Goal: Information Seeking & Learning: Compare options

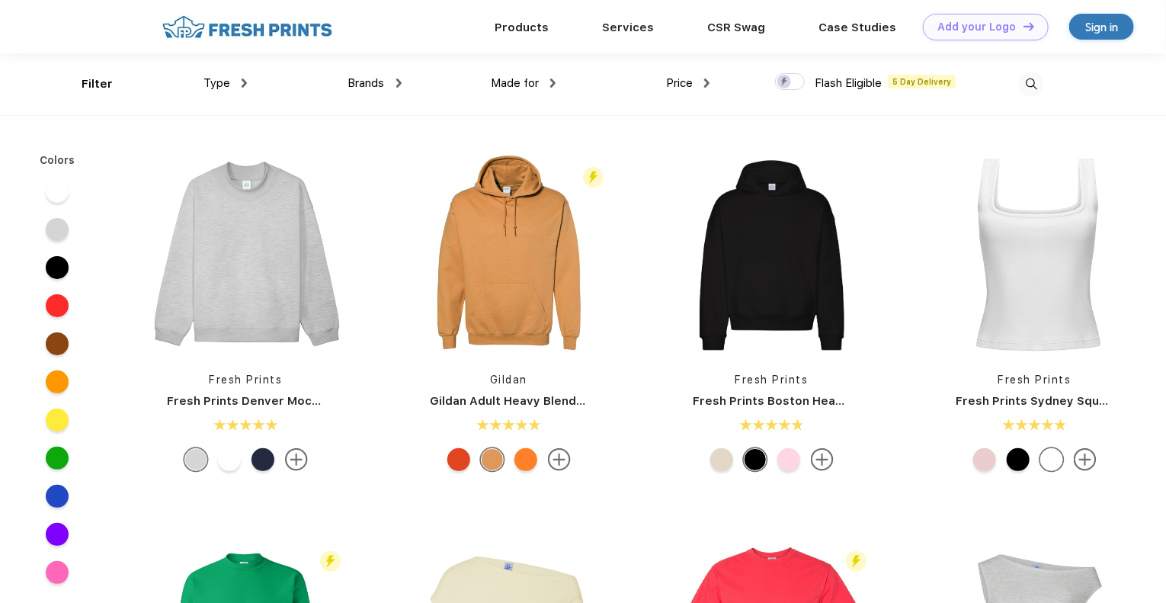
click at [1031, 88] on img at bounding box center [1031, 84] width 25 height 25
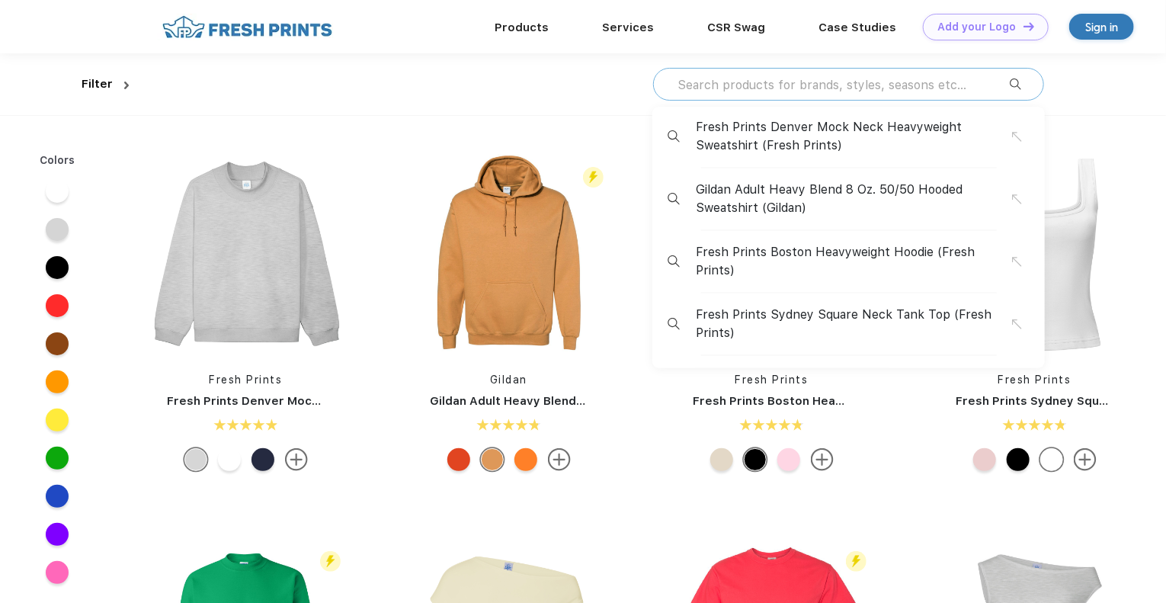
click at [814, 87] on input "text" at bounding box center [843, 84] width 334 height 17
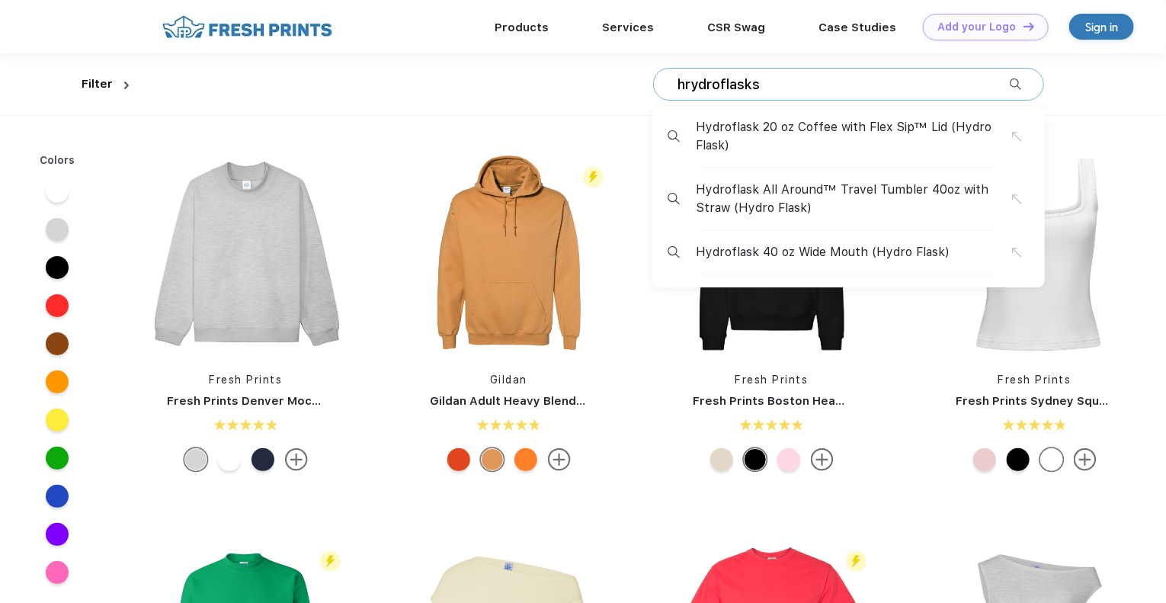
type input "hrydroflasks"
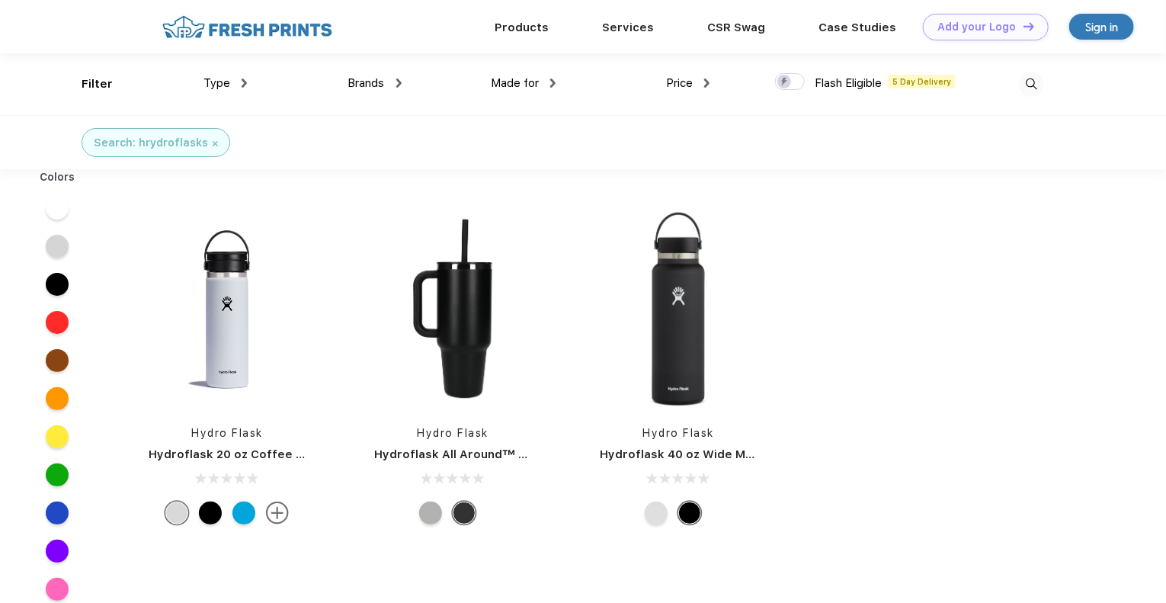
click at [660, 443] on div "Hydro Flask Hydroflask 40 oz Wide Mouth" at bounding box center [679, 368] width 226 height 323
click at [669, 430] on link "Hydro Flask" at bounding box center [679, 433] width 72 height 12
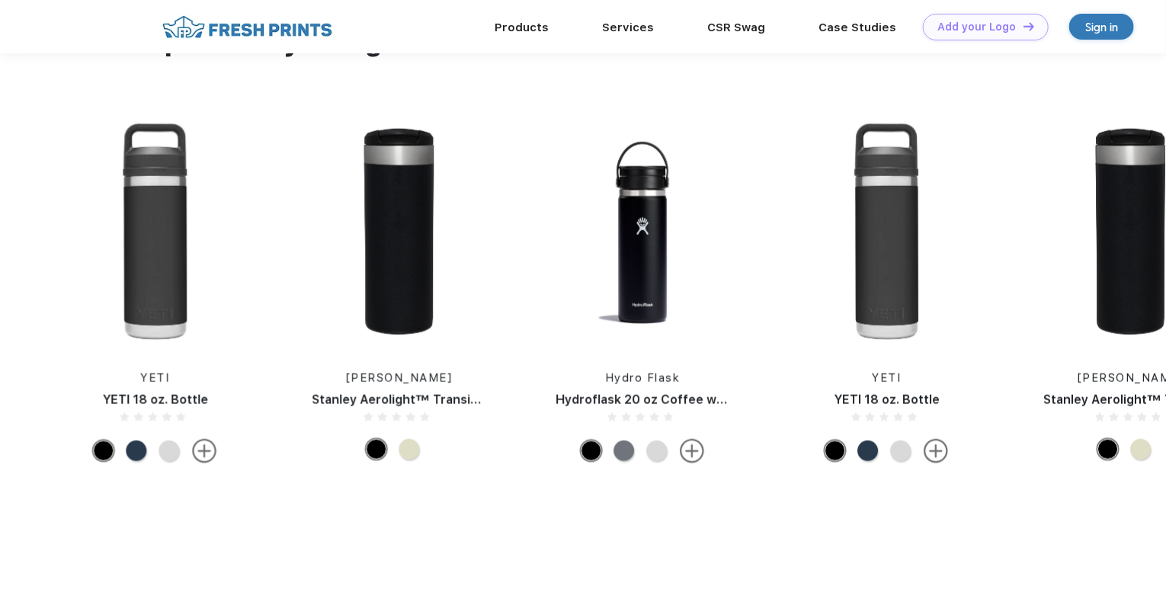
scroll to position [761, 0]
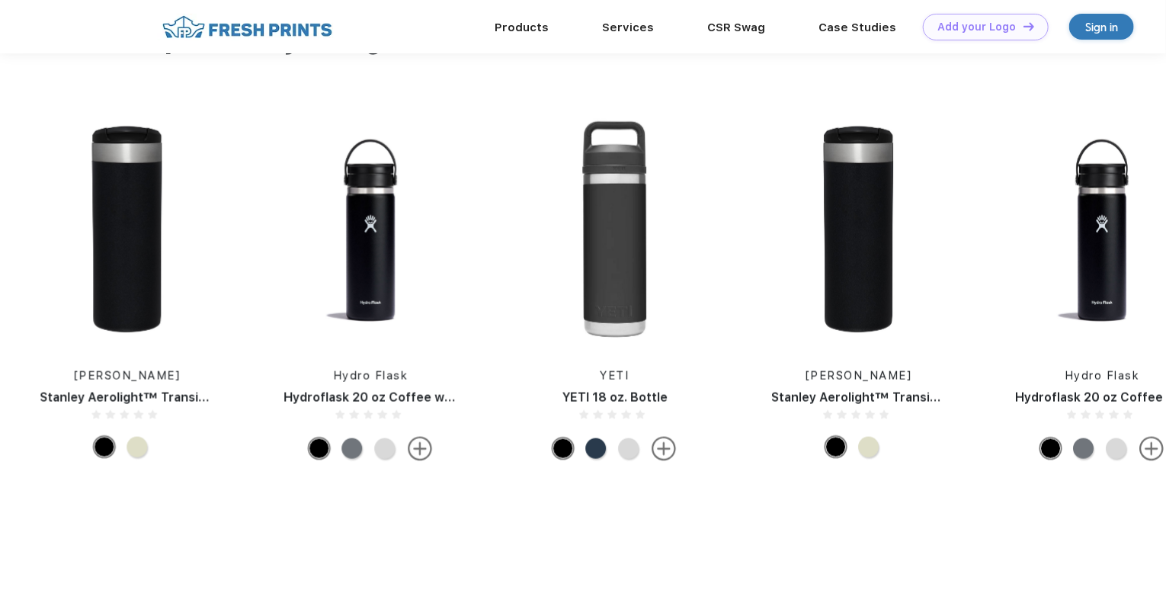
drag, startPoint x: 1150, startPoint y: 321, endPoint x: 605, endPoint y: 310, distance: 545.2
click at [605, 310] on div "YETI YETI 18 oz. Bottle Stanley Stanley Aerolight™ Transit Bottle 16 oz Hydro F…" at bounding box center [126, 291] width 2195 height 356
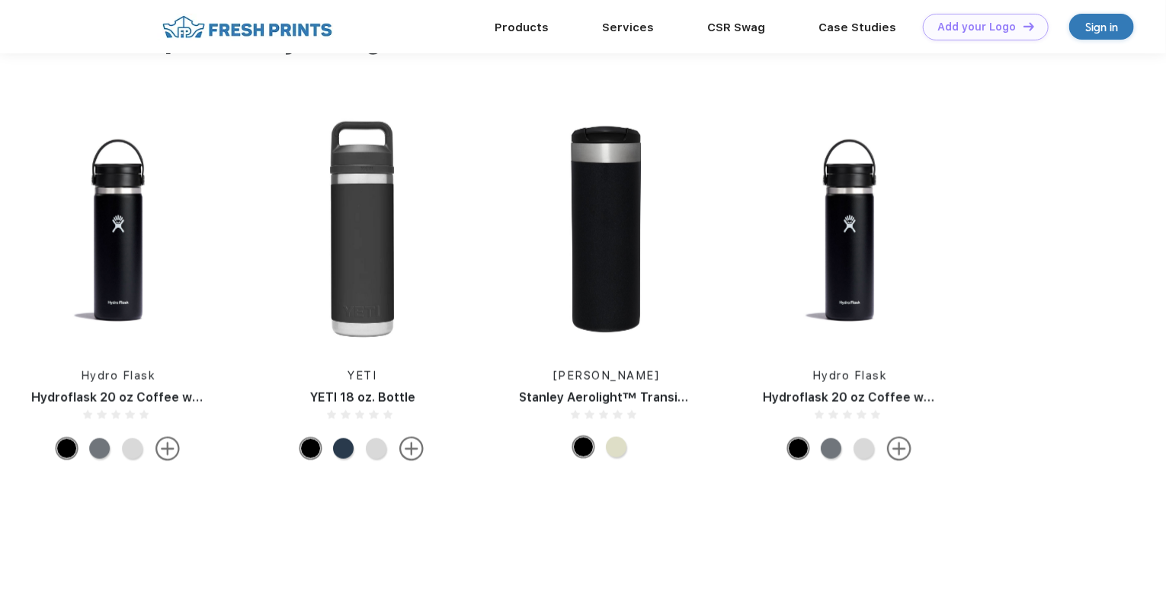
drag, startPoint x: 1111, startPoint y: 277, endPoint x: 754, endPoint y: 293, distance: 357.2
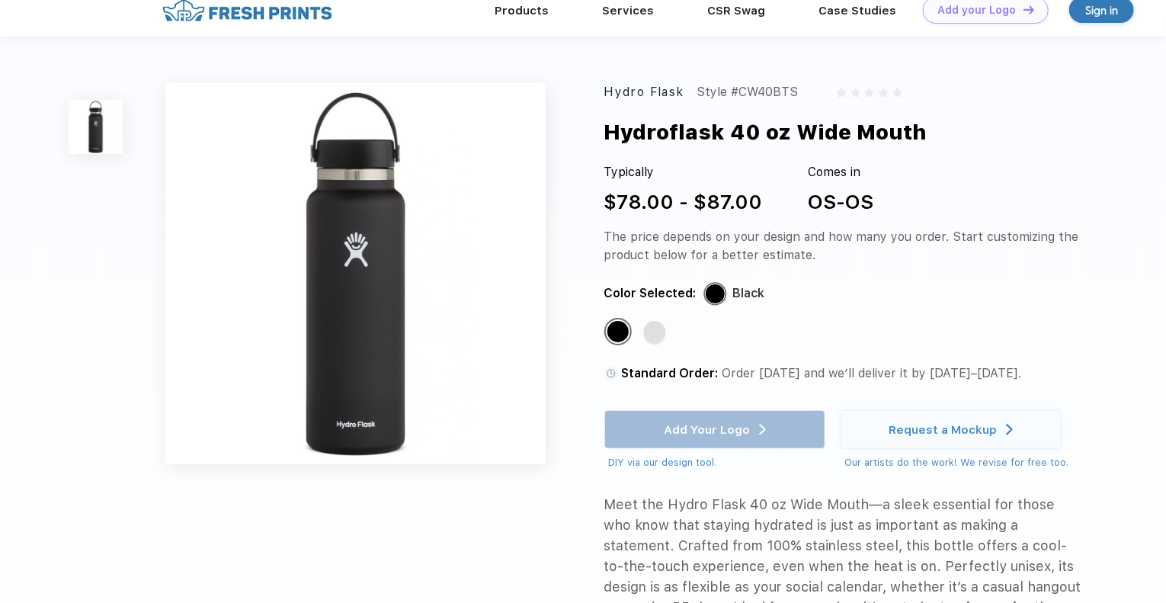
scroll to position [0, 0]
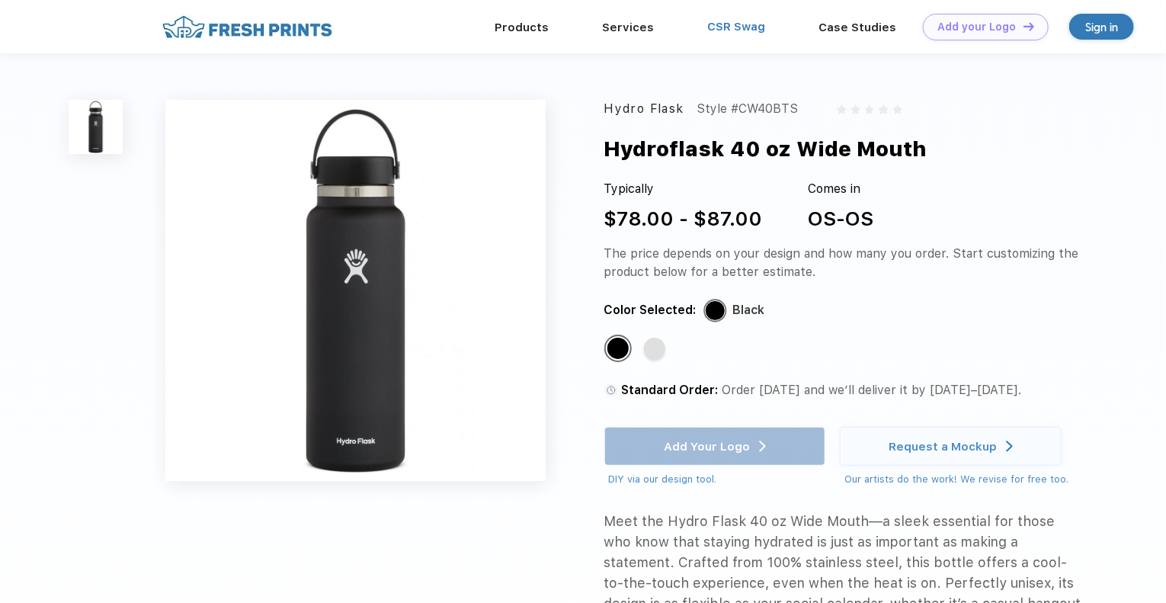
click at [723, 27] on link "CSR Swag" at bounding box center [736, 27] width 58 height 14
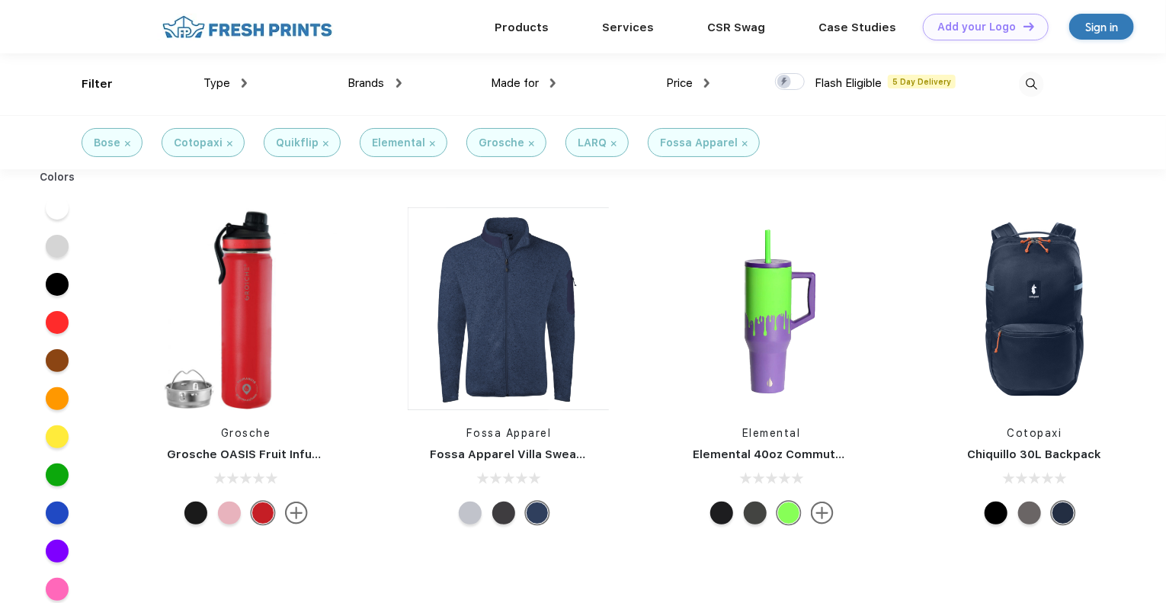
click at [1033, 79] on img at bounding box center [1031, 84] width 25 height 25
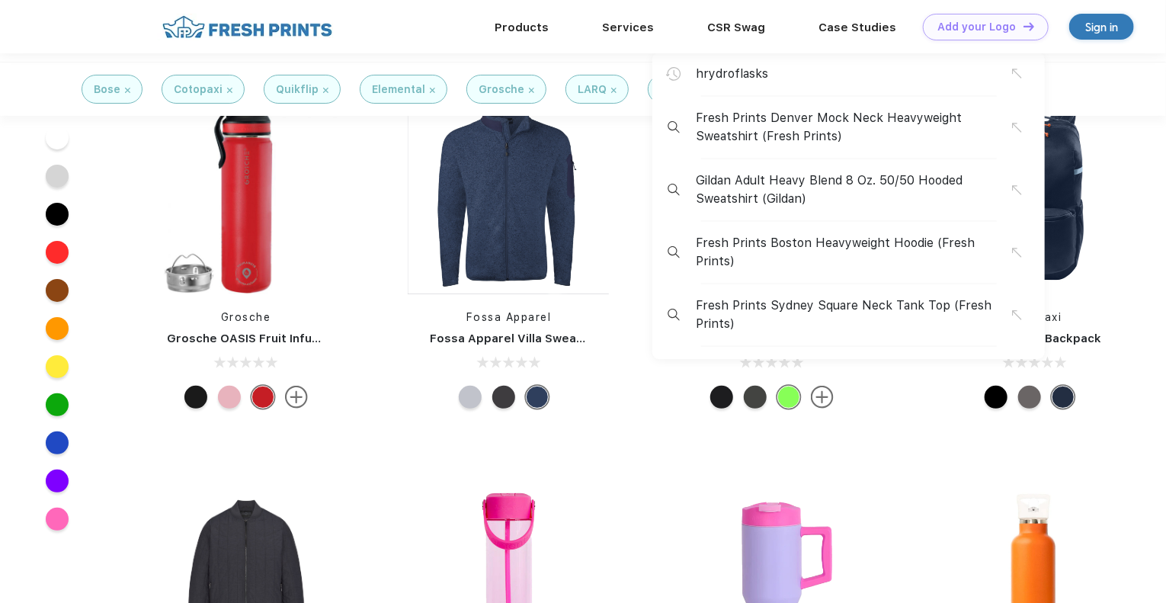
scroll to position [528, 0]
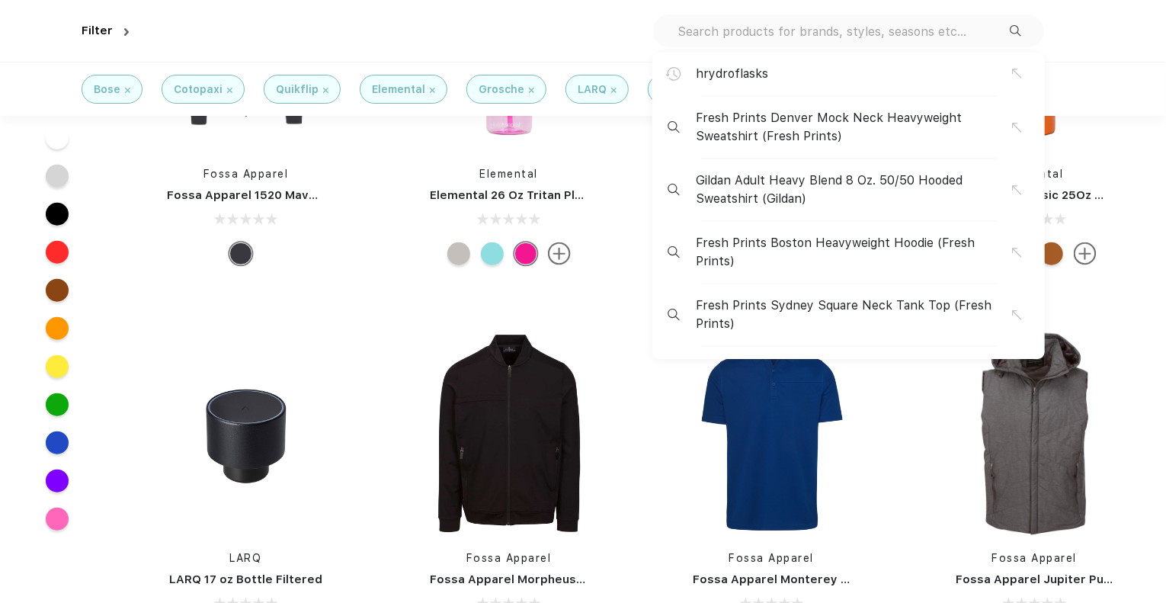
click at [861, 26] on input "text" at bounding box center [843, 31] width 334 height 17
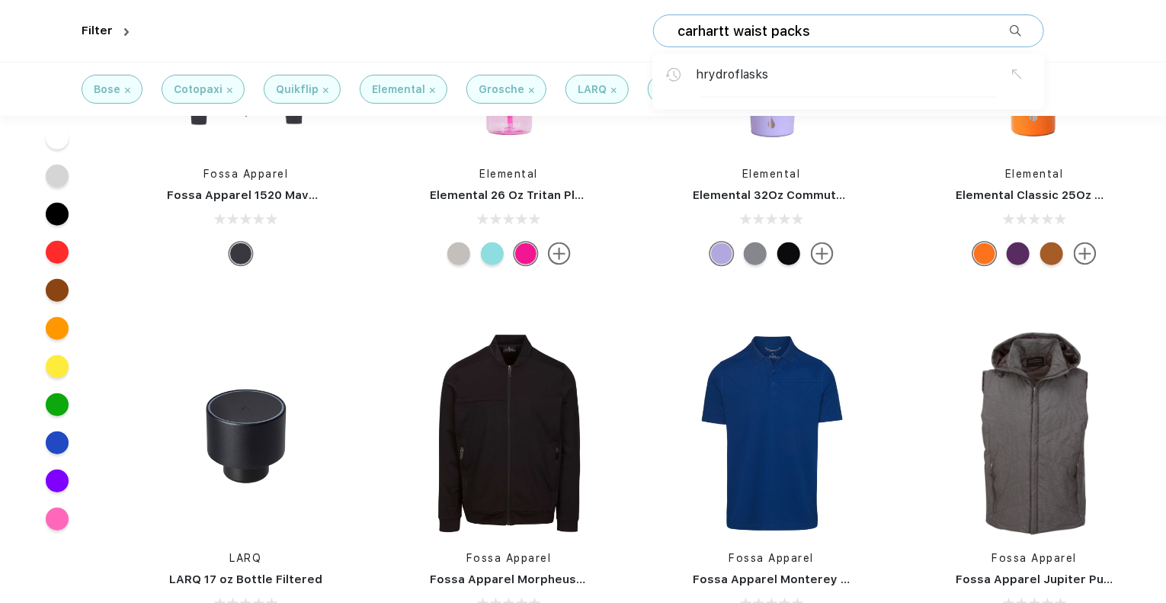
type input "carhartt waist packs"
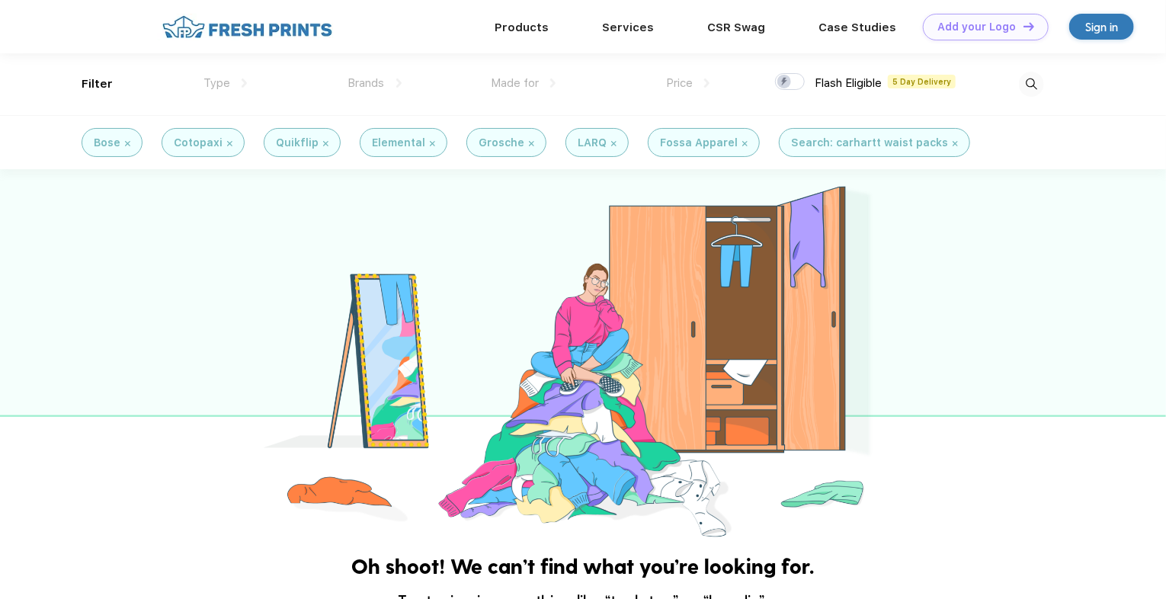
click at [1028, 82] on img at bounding box center [1031, 84] width 25 height 25
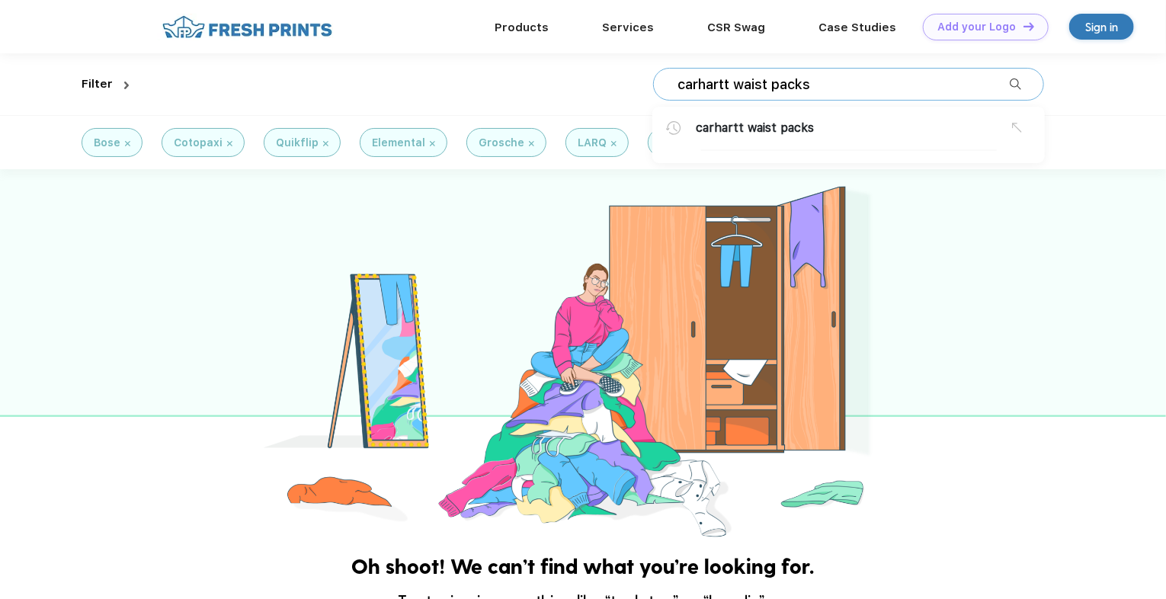
click at [890, 76] on input "carhartt waist packs" at bounding box center [843, 84] width 334 height 17
type input "carhartt"
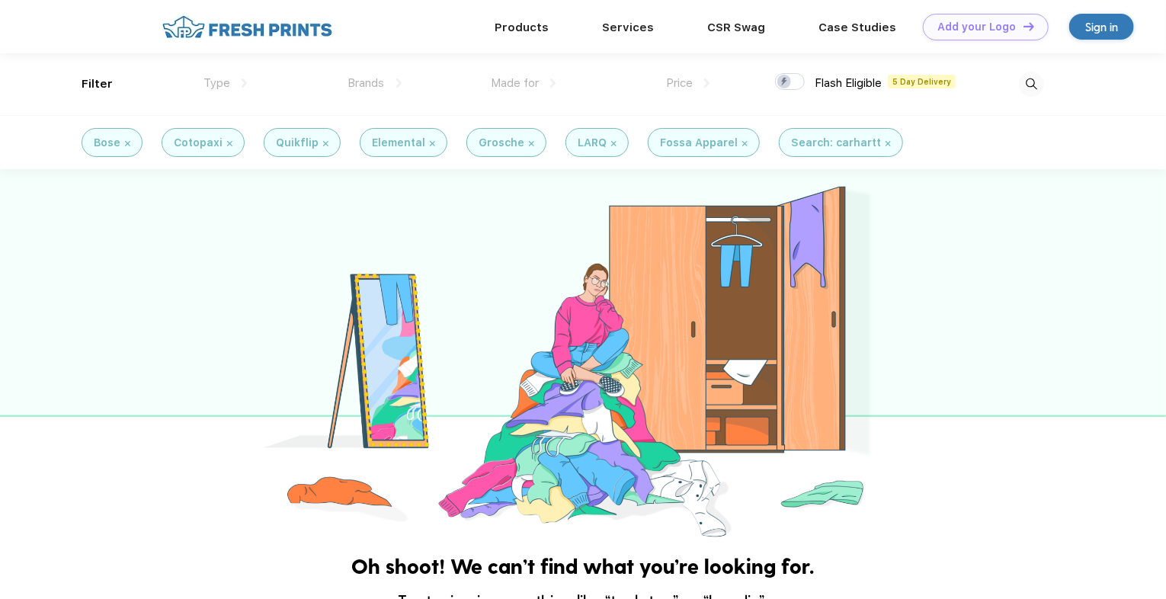
click at [1031, 85] on img at bounding box center [1031, 84] width 25 height 25
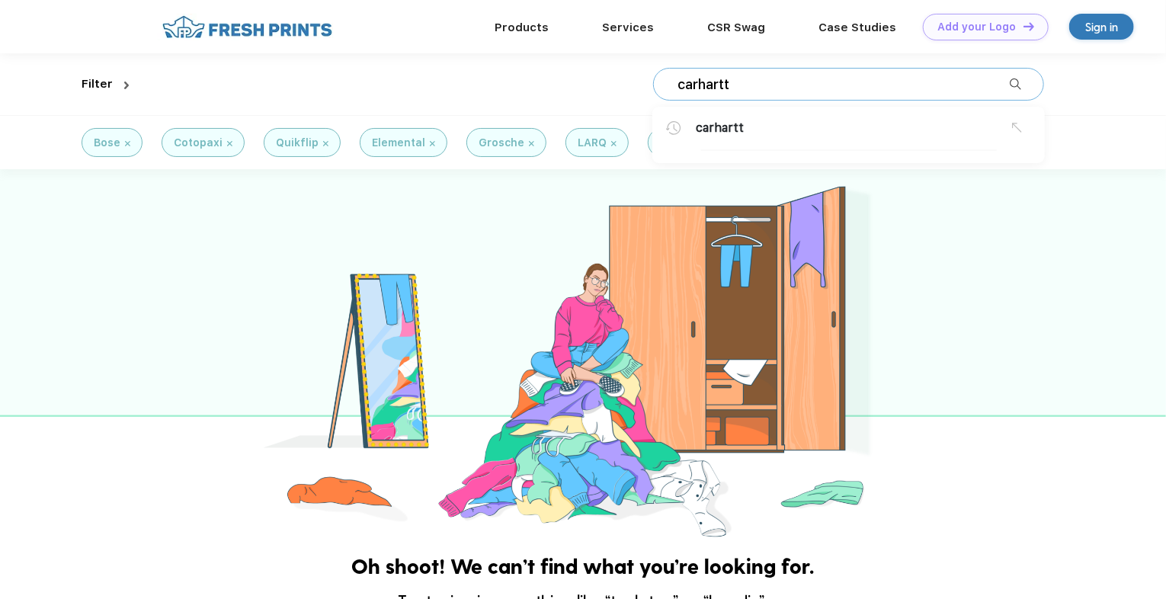
click at [718, 119] on span "carhartt" at bounding box center [720, 128] width 48 height 18
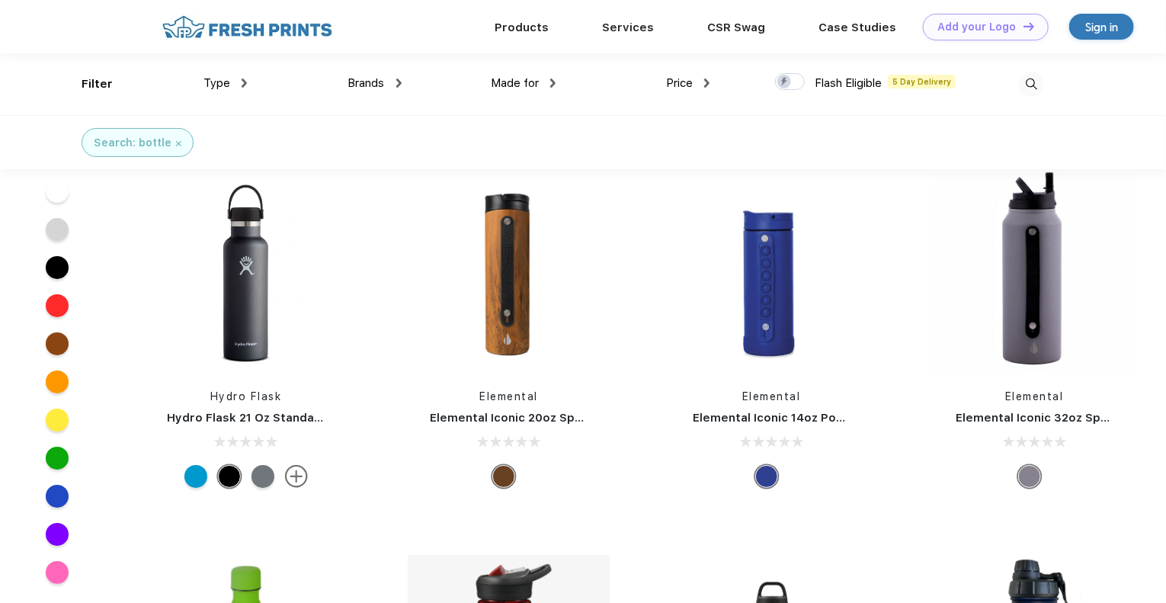
scroll to position [5298, 0]
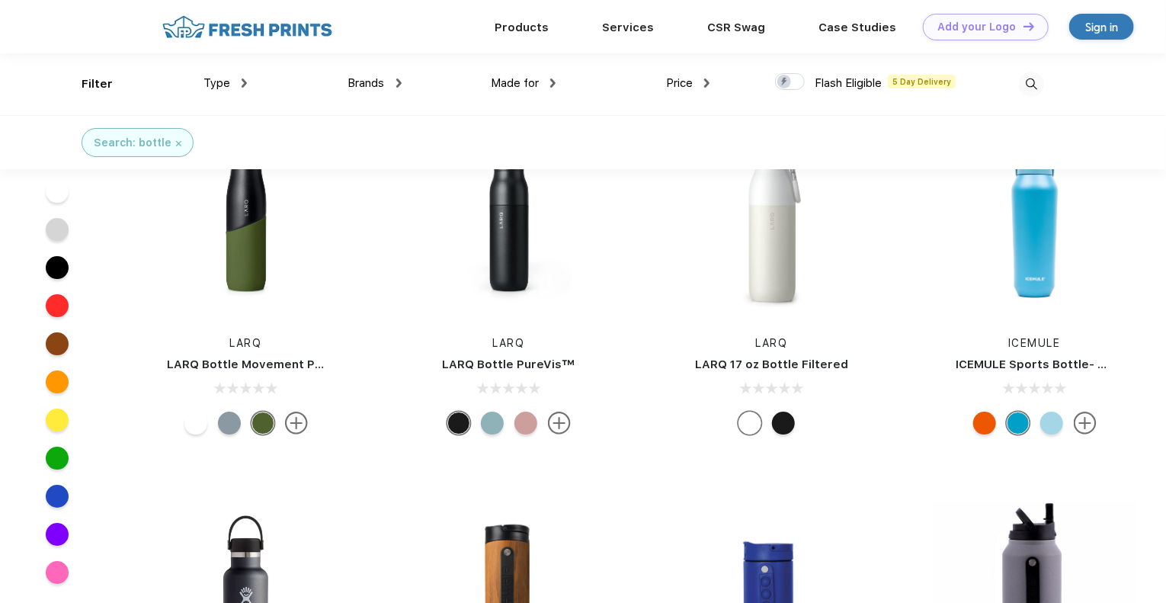
click at [399, 79] on img at bounding box center [398, 83] width 5 height 9
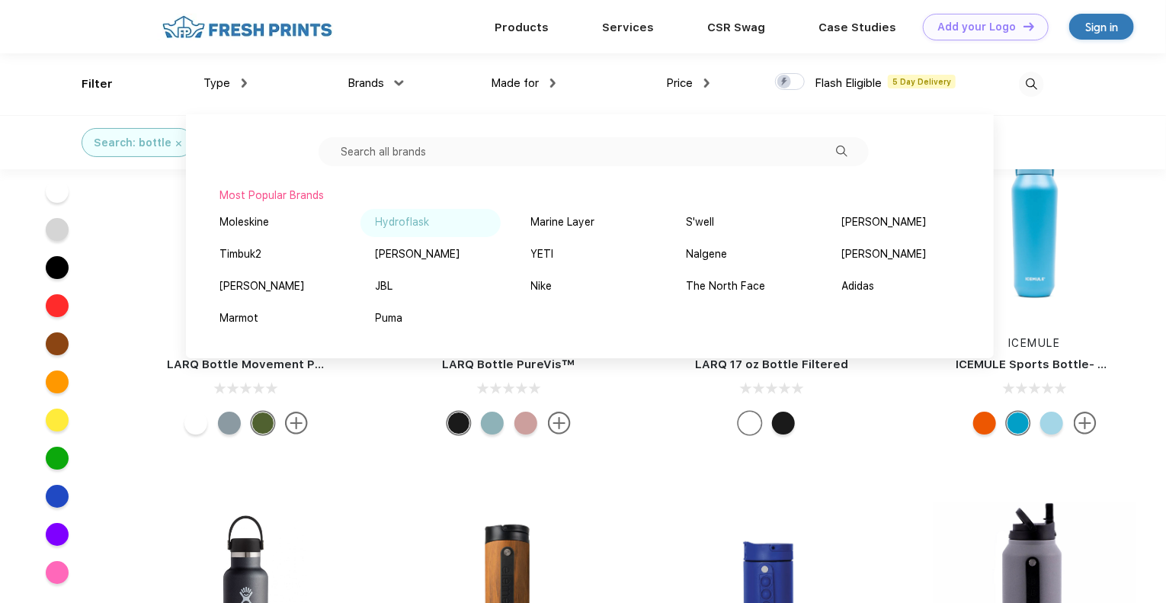
click at [400, 223] on div "Hydroflask" at bounding box center [403, 222] width 54 height 16
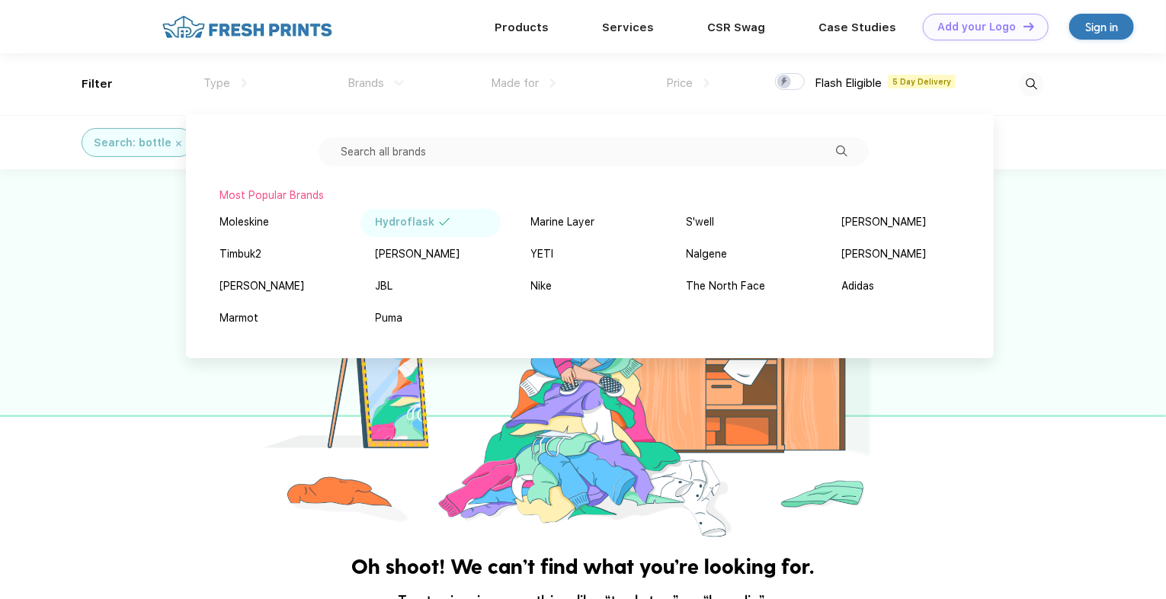
click at [479, 151] on input "text" at bounding box center [594, 151] width 550 height 29
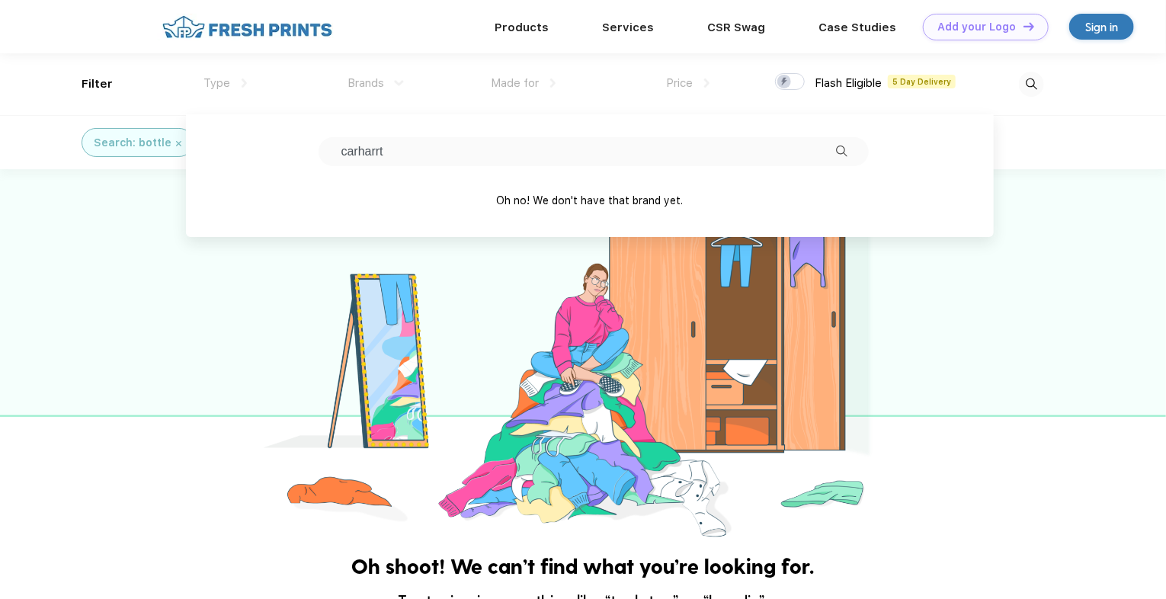
click at [418, 152] on input "carharrt" at bounding box center [594, 151] width 550 height 29
type input "c"
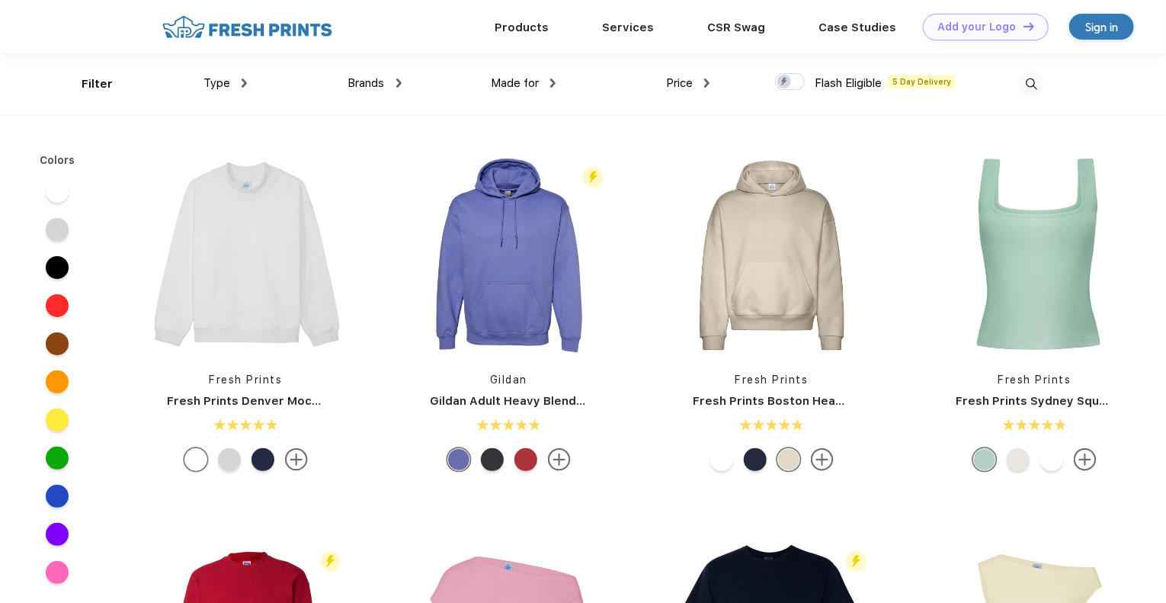
click at [1028, 85] on img at bounding box center [1031, 84] width 25 height 25
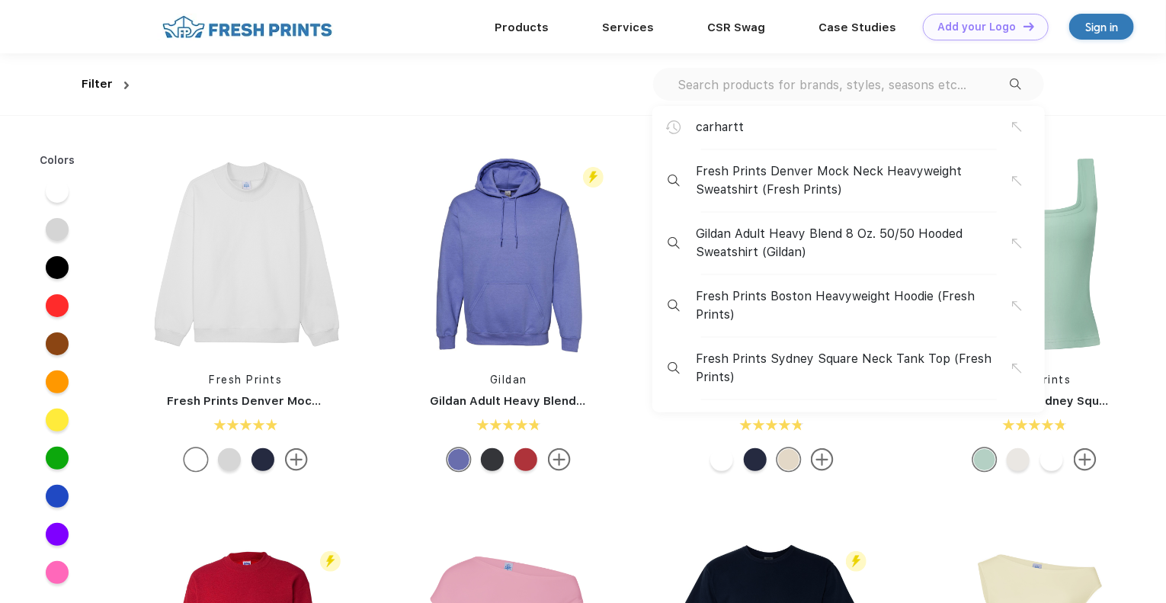
click at [710, 127] on span "carhartt" at bounding box center [720, 127] width 48 height 18
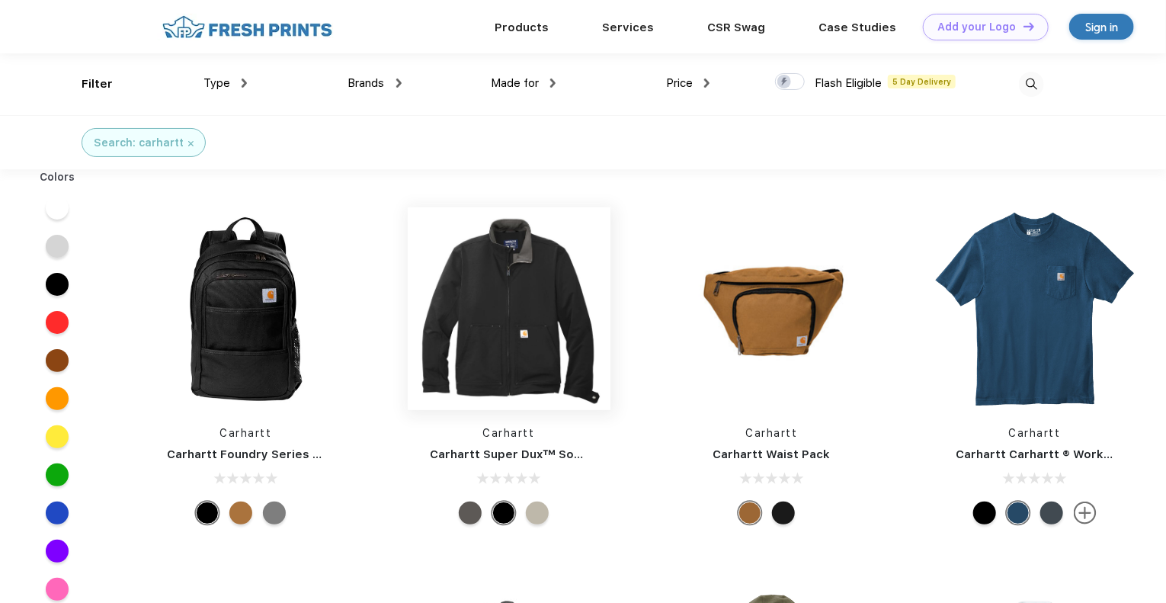
click at [507, 358] on img at bounding box center [509, 308] width 203 height 203
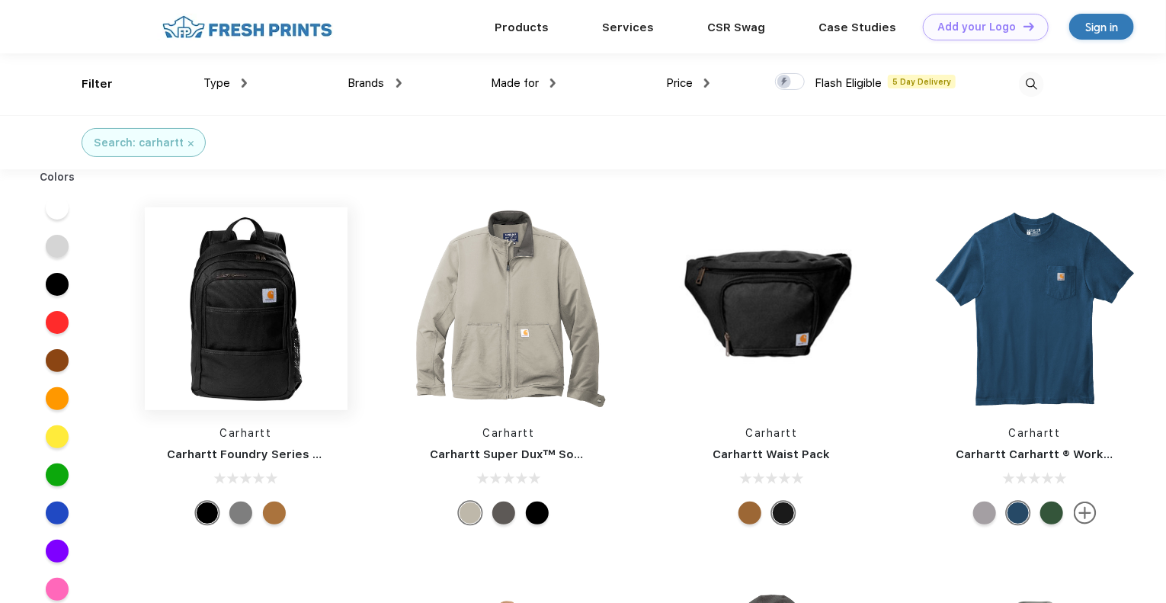
click at [284, 312] on img at bounding box center [246, 308] width 203 height 203
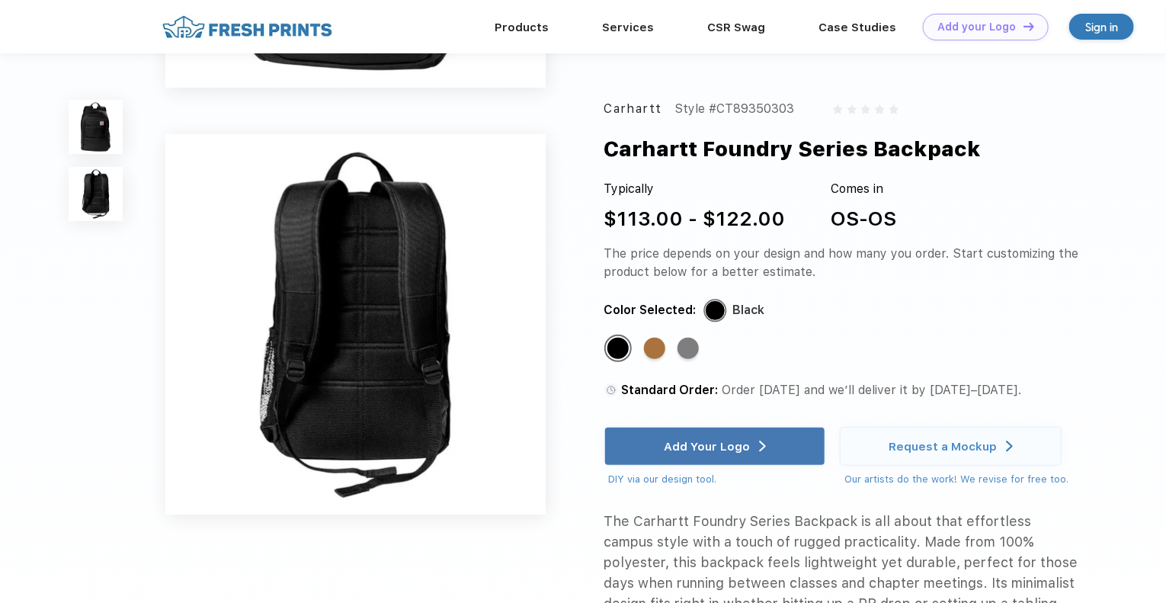
scroll to position [332, 0]
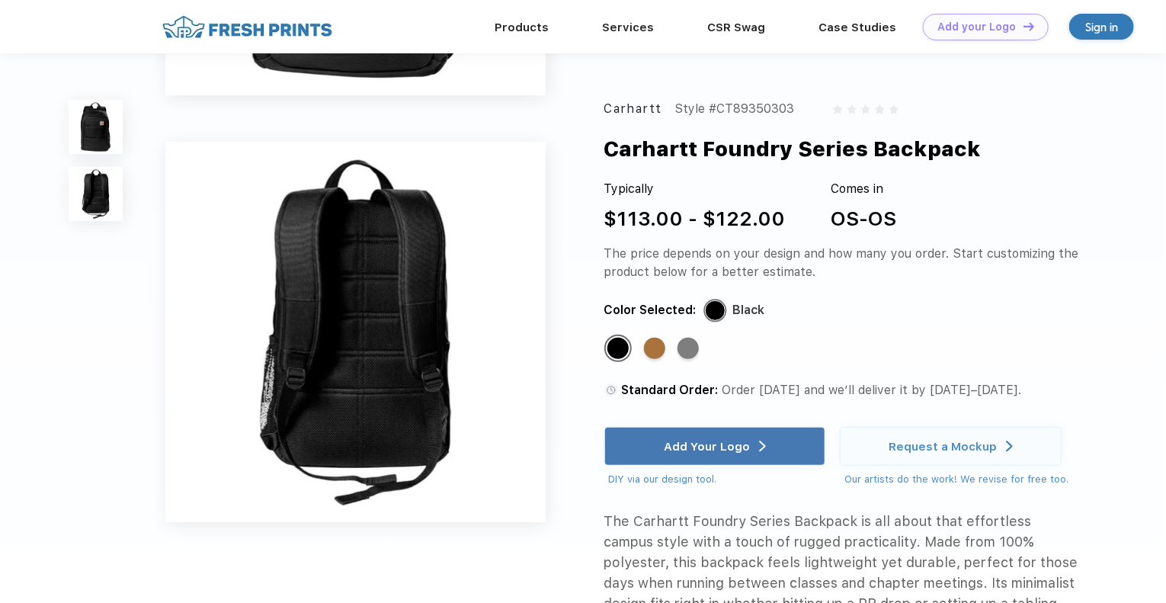
click at [107, 200] on img at bounding box center [95, 193] width 53 height 53
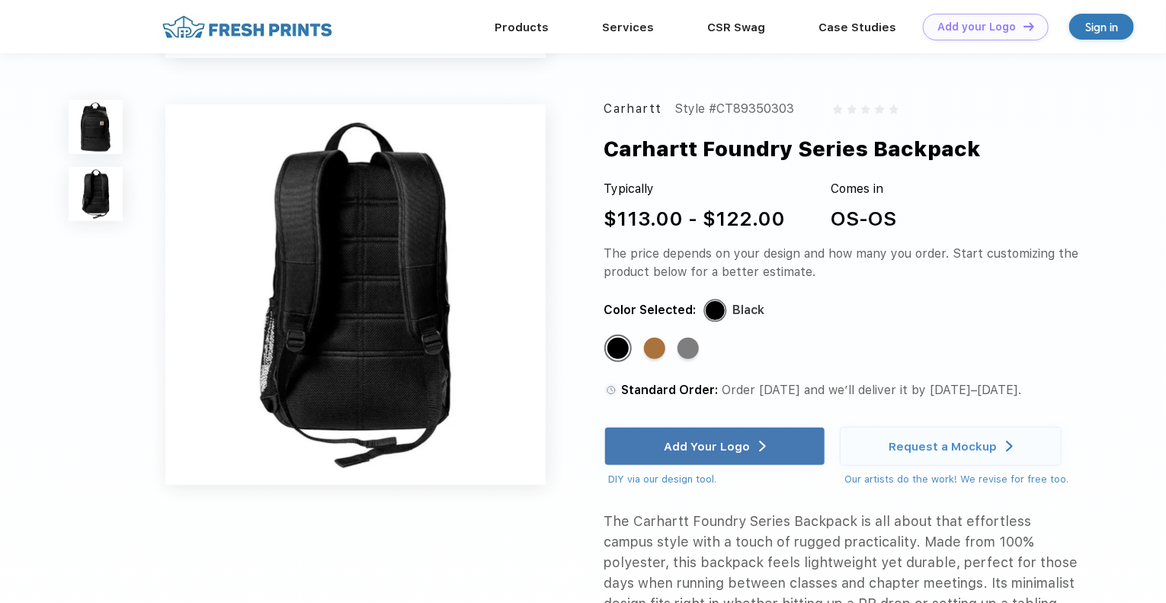
click at [101, 133] on img at bounding box center [95, 126] width 53 height 53
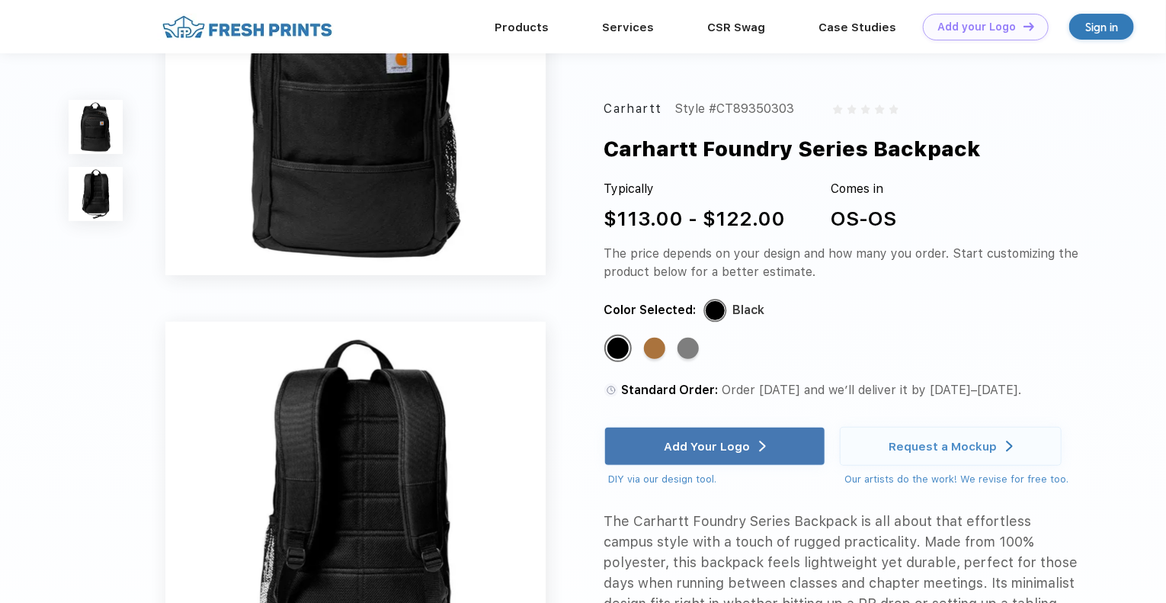
scroll to position [0, 0]
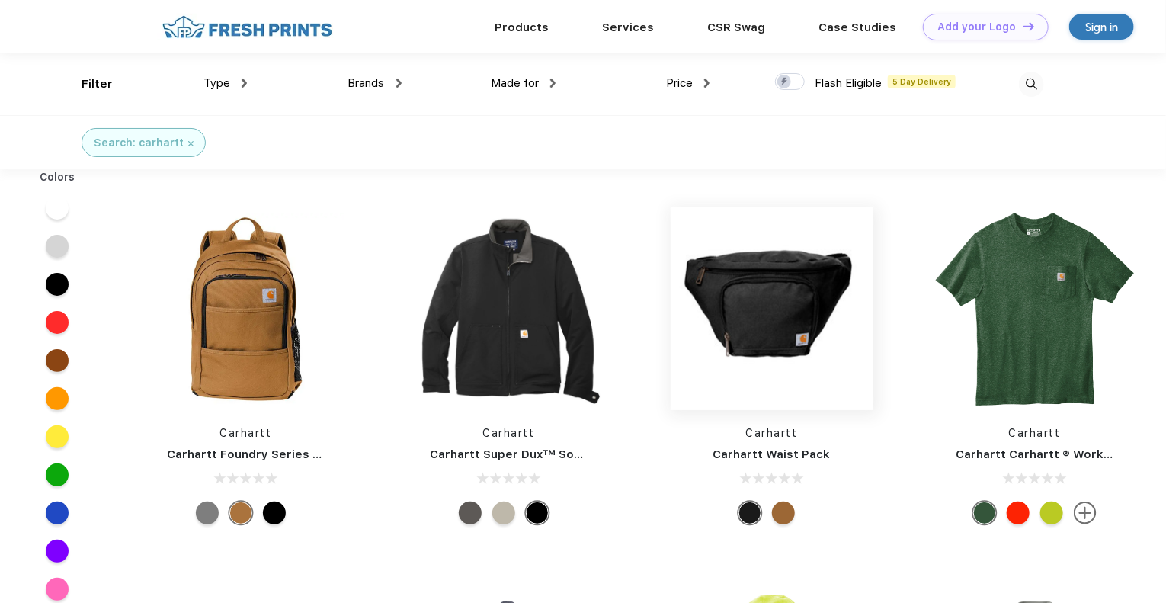
click at [764, 326] on img at bounding box center [772, 308] width 203 height 203
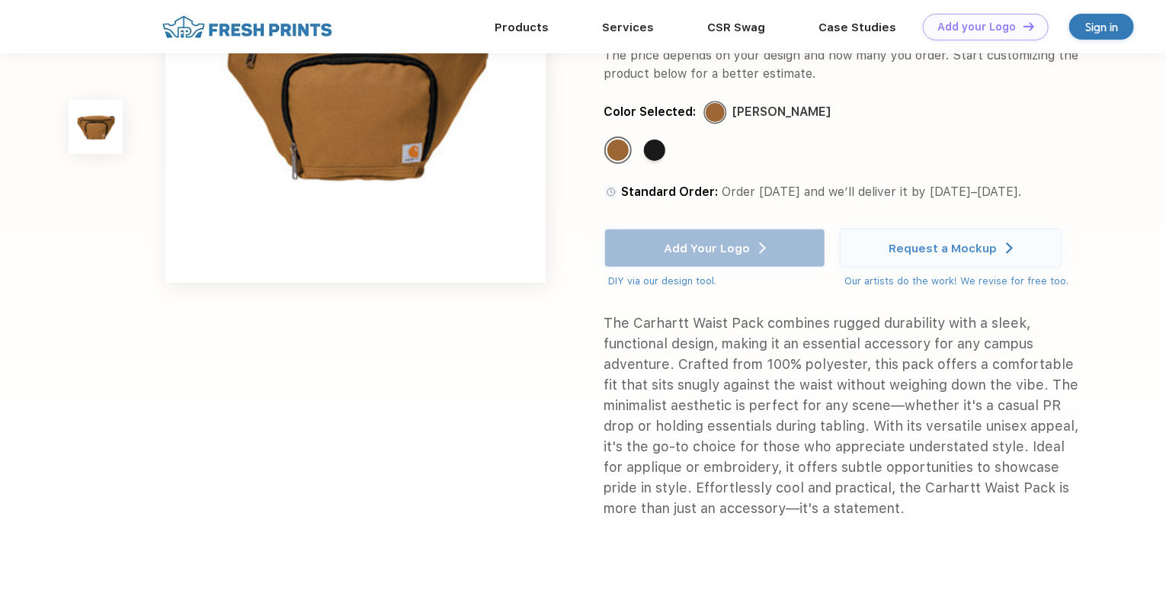
scroll to position [24, 0]
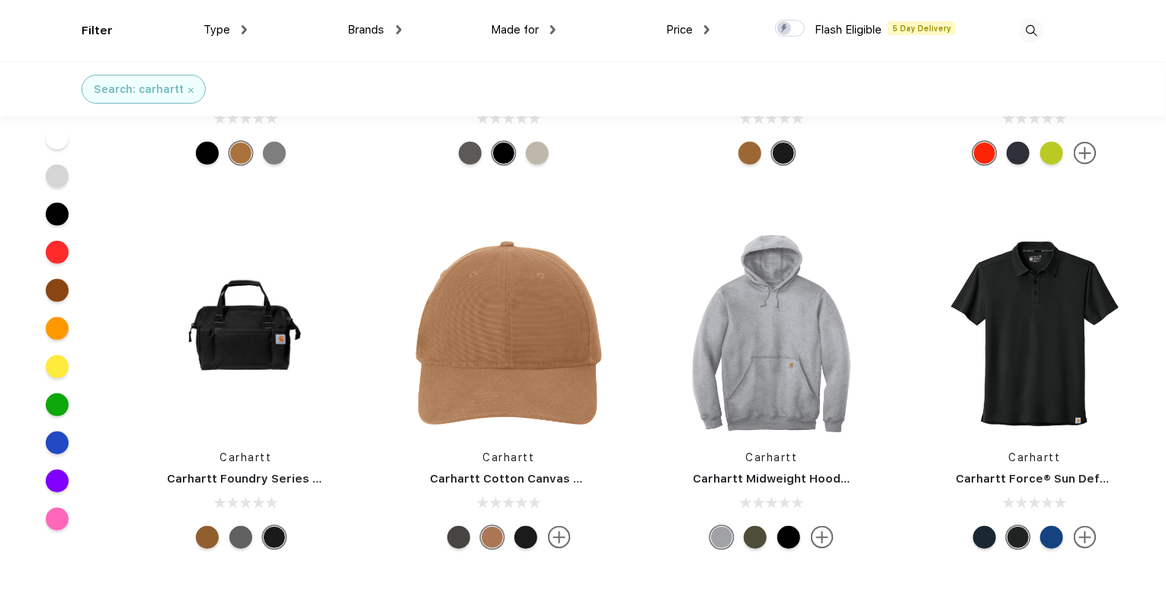
scroll to position [256, 0]
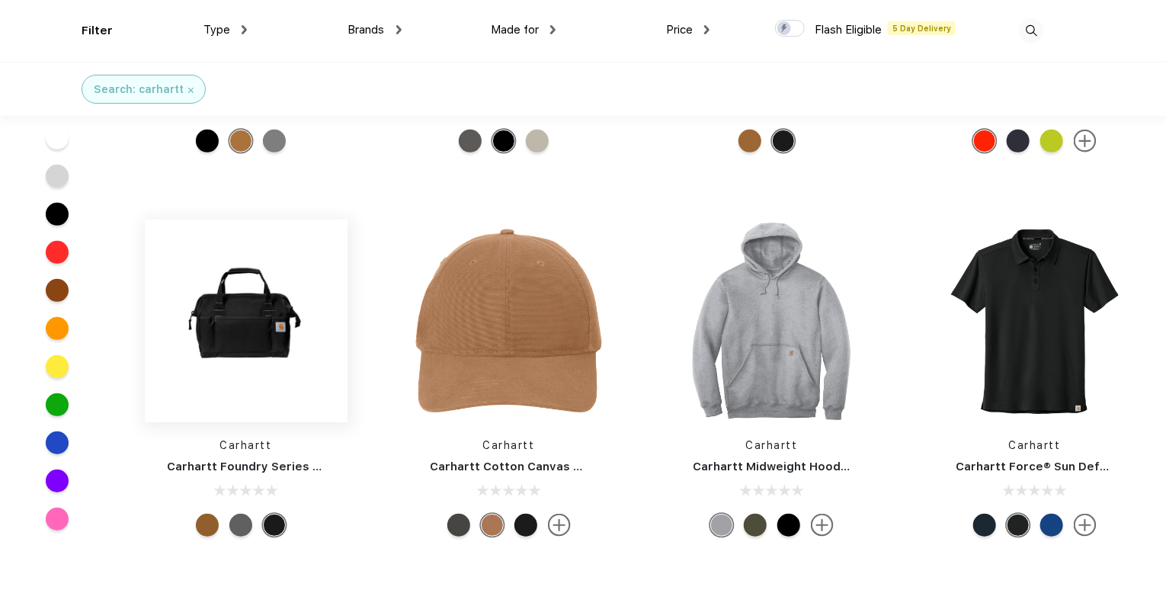
click at [241, 328] on img at bounding box center [246, 321] width 203 height 203
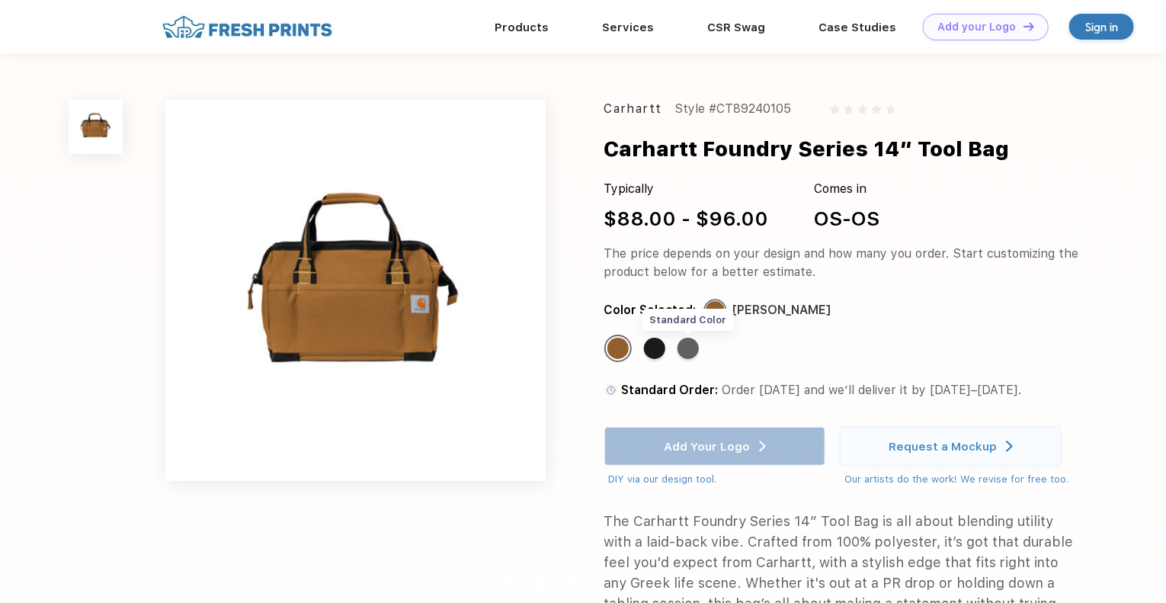
click at [694, 345] on div "Standard Color" at bounding box center [688, 348] width 21 height 21
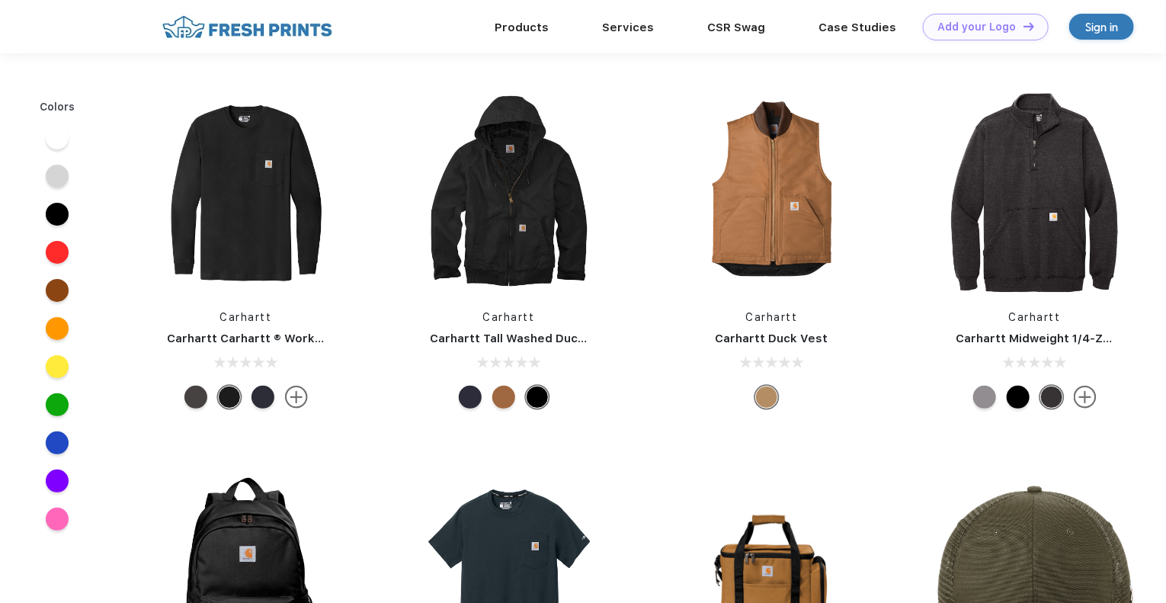
scroll to position [256, 0]
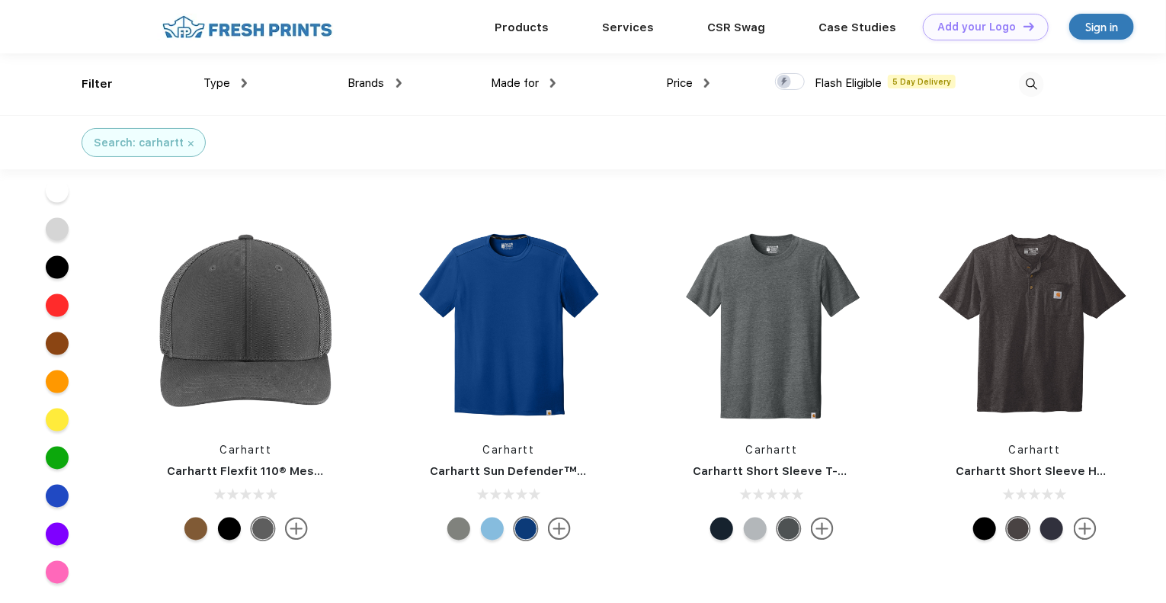
scroll to position [964, 0]
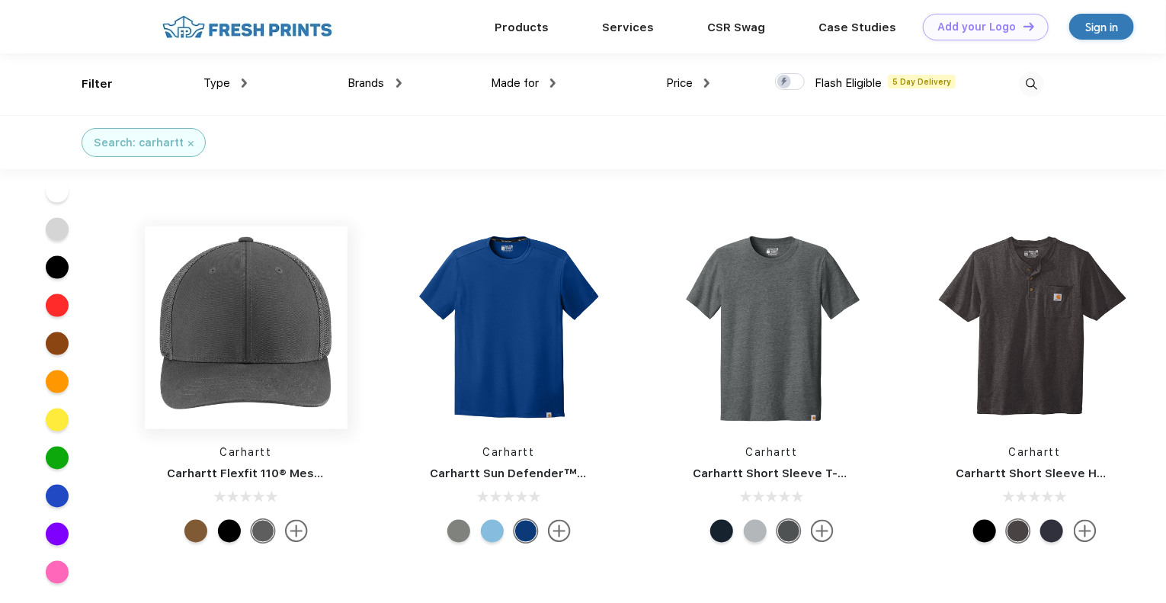
click at [233, 359] on img at bounding box center [246, 327] width 203 height 203
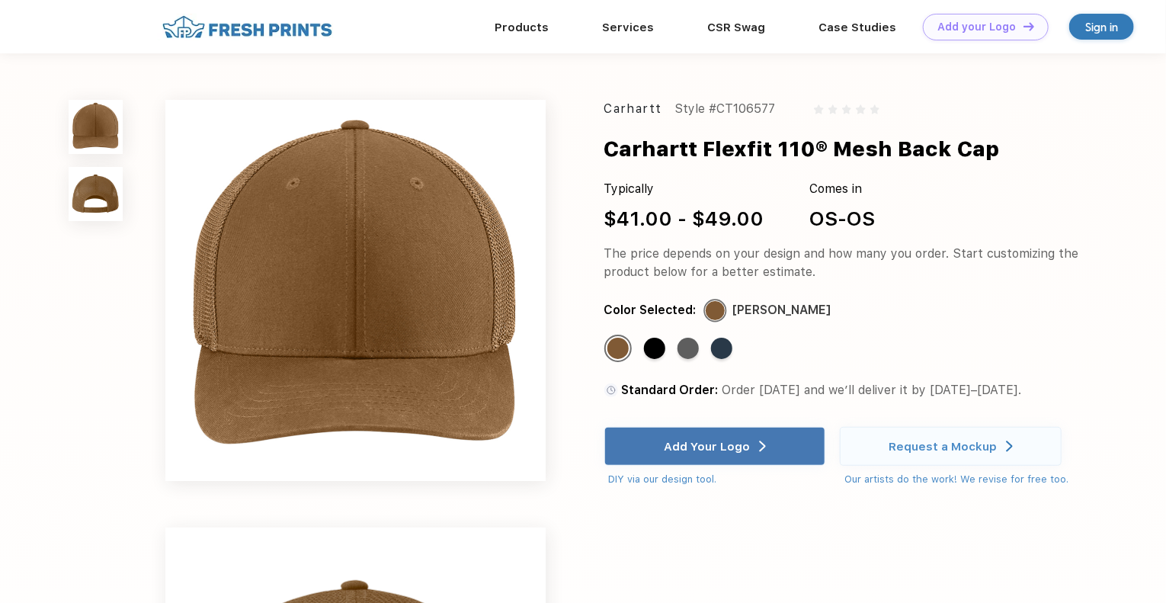
click at [95, 191] on img at bounding box center [95, 193] width 53 height 53
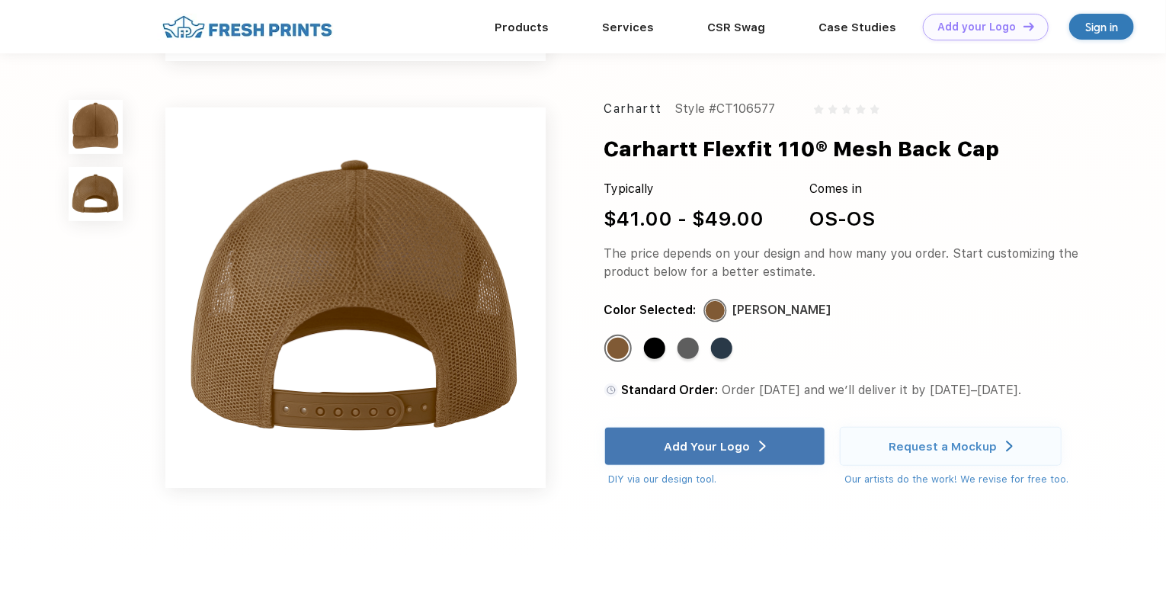
scroll to position [370, 0]
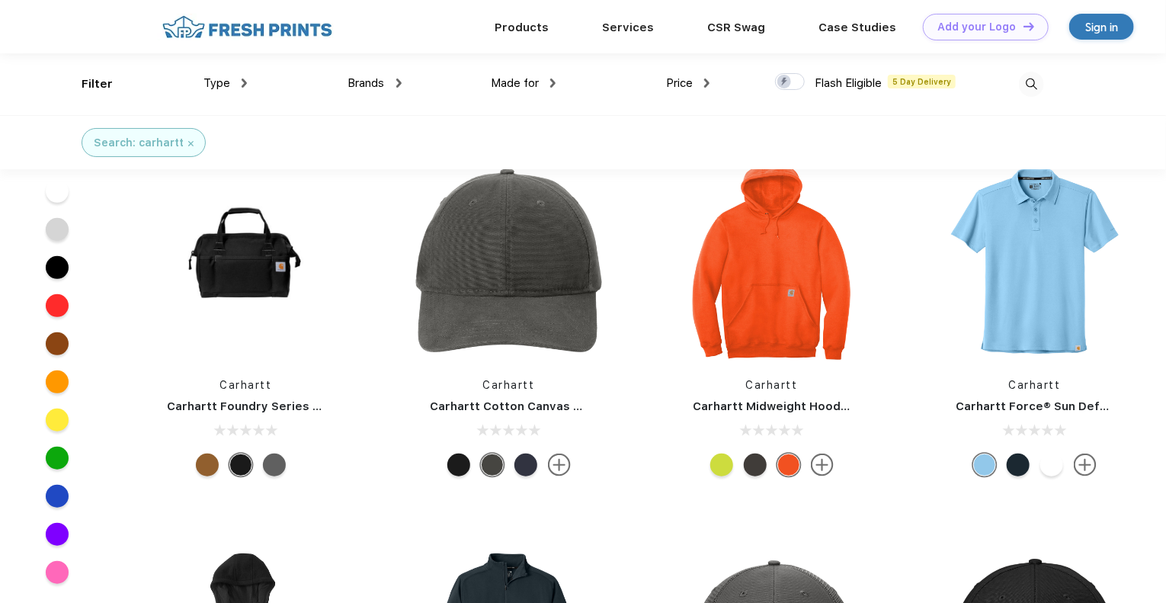
scroll to position [262, 0]
click at [499, 262] on img at bounding box center [509, 261] width 203 height 203
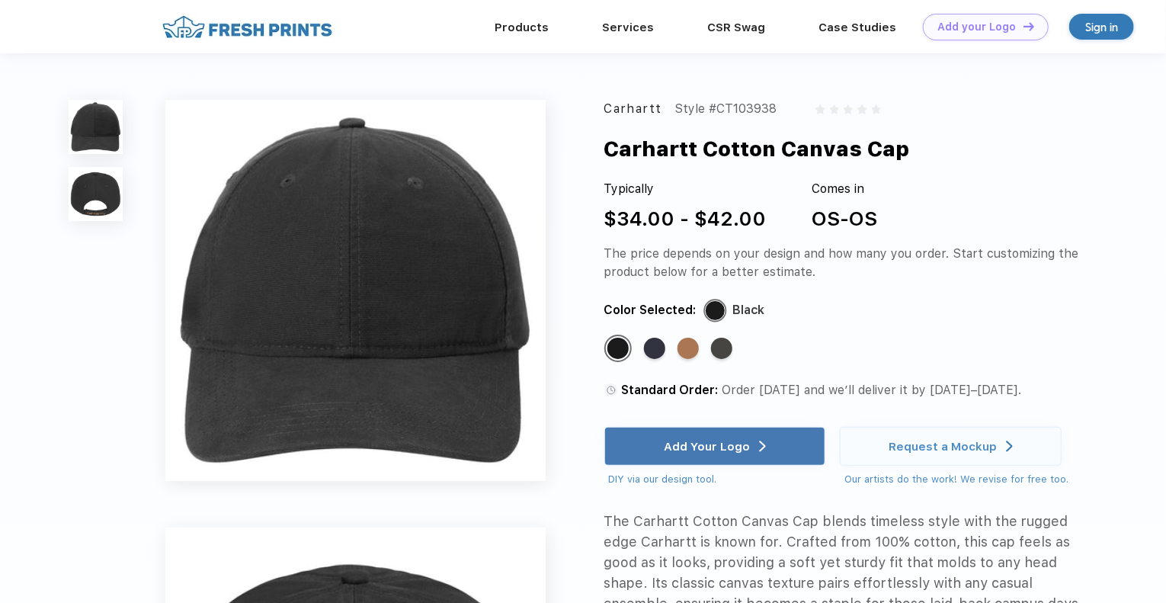
click at [92, 197] on img at bounding box center [95, 193] width 53 height 53
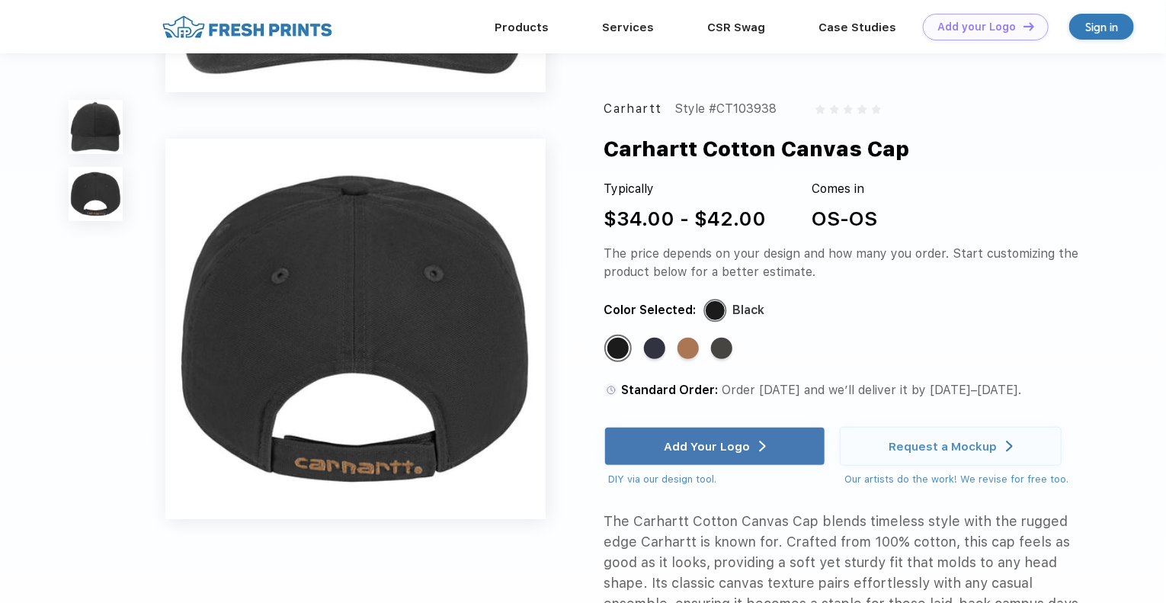
scroll to position [370, 0]
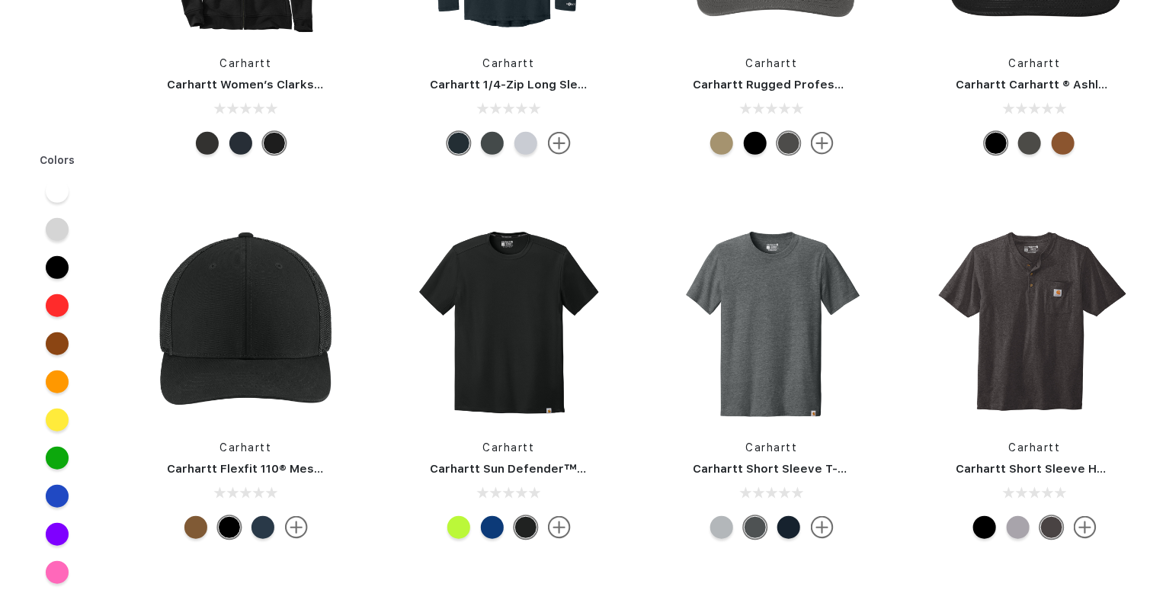
scroll to position [262, 0]
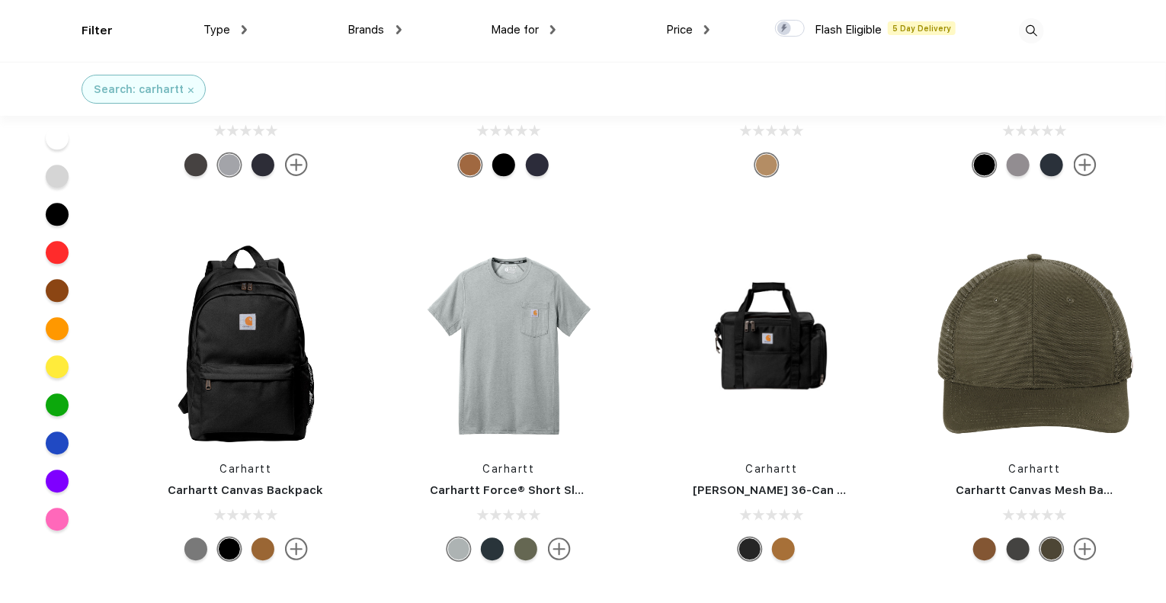
scroll to position [1769, 0]
click at [774, 364] on img at bounding box center [772, 344] width 203 height 203
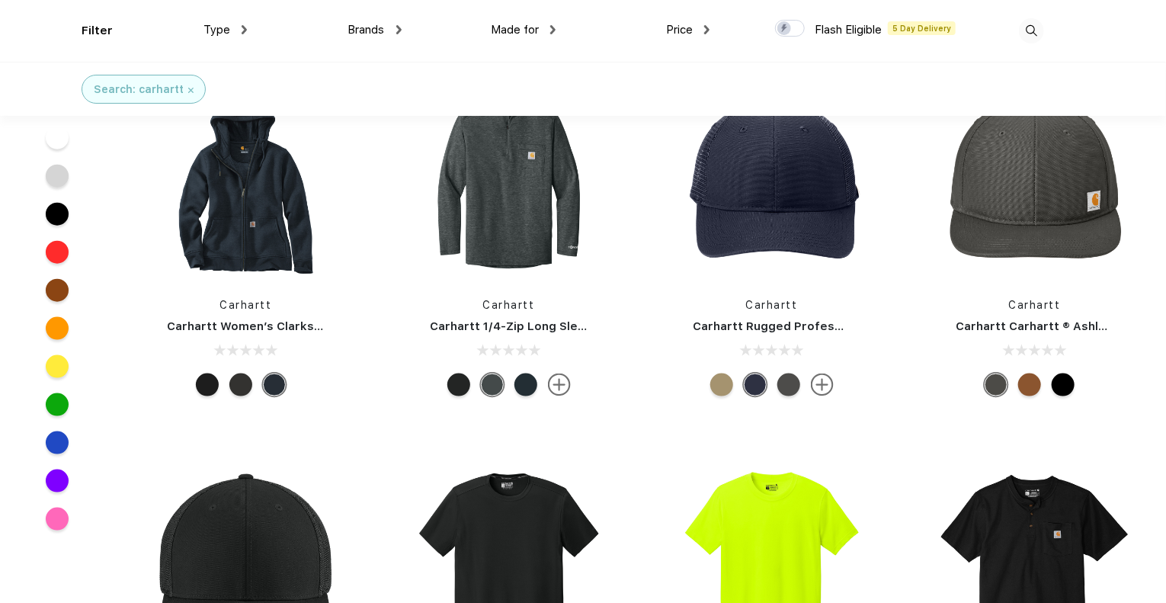
scroll to position [783, 0]
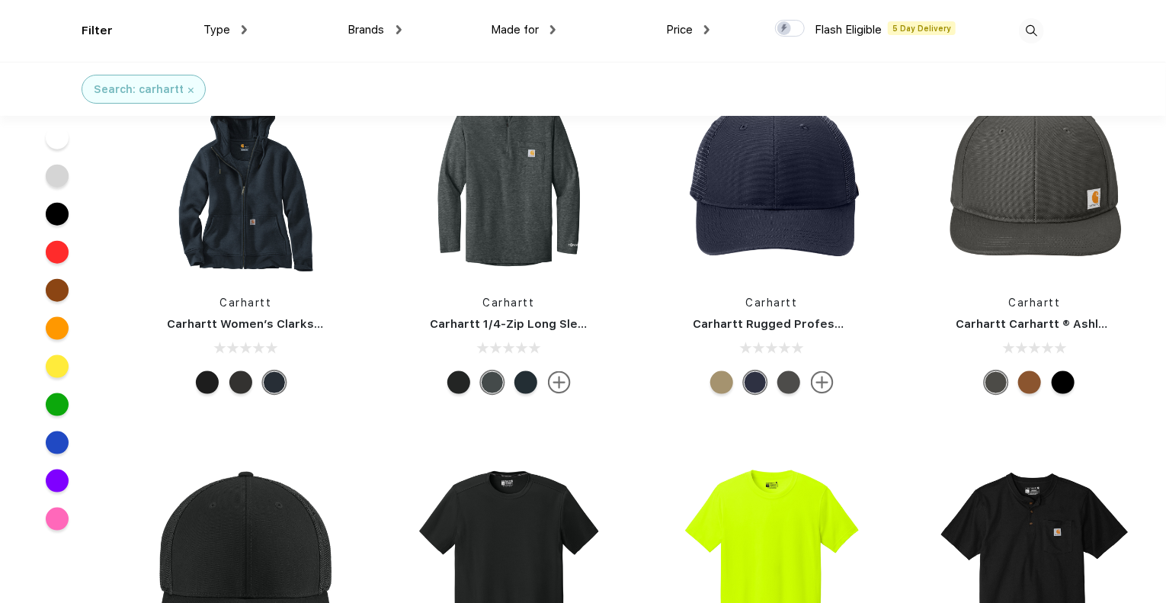
drag, startPoint x: 0, startPoint y: 0, endPoint x: 250, endPoint y: 292, distance: 384.4
click at [250, 292] on div "Carhartt Carhartt Women’s Clarksburg Full-Zip Hoodie" at bounding box center [246, 238] width 226 height 323
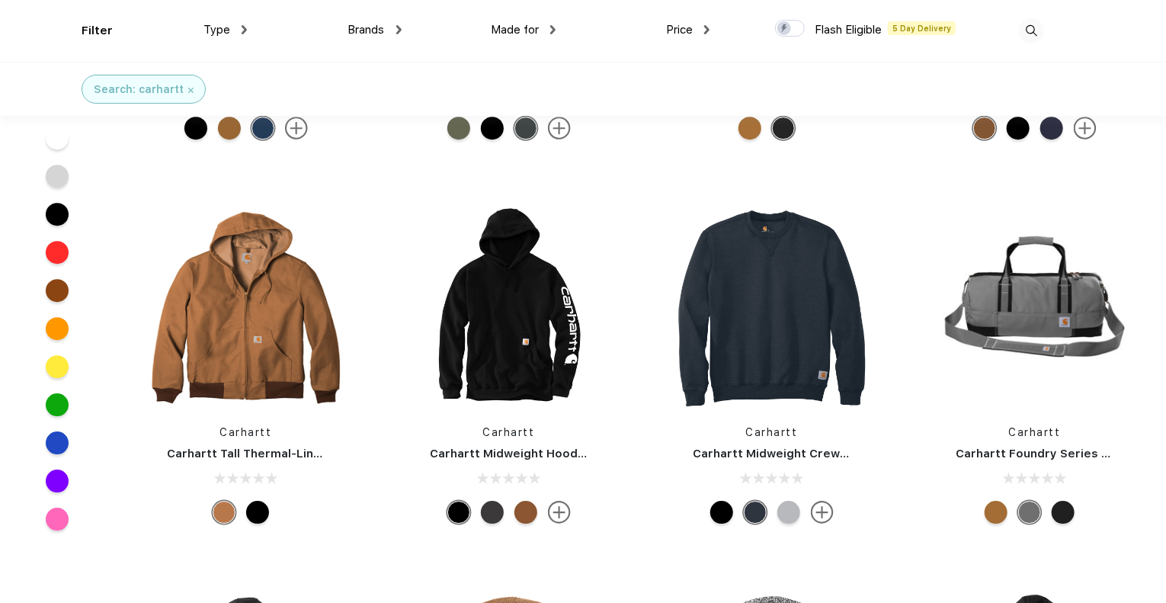
scroll to position [2202, 0]
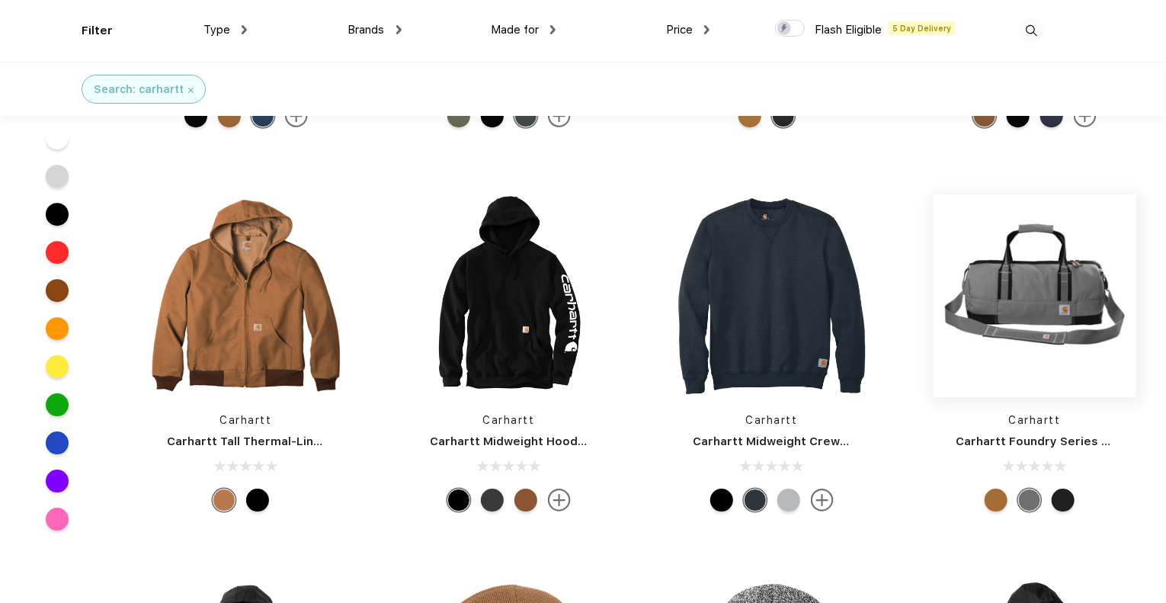
click at [1034, 307] on img at bounding box center [1035, 295] width 203 height 203
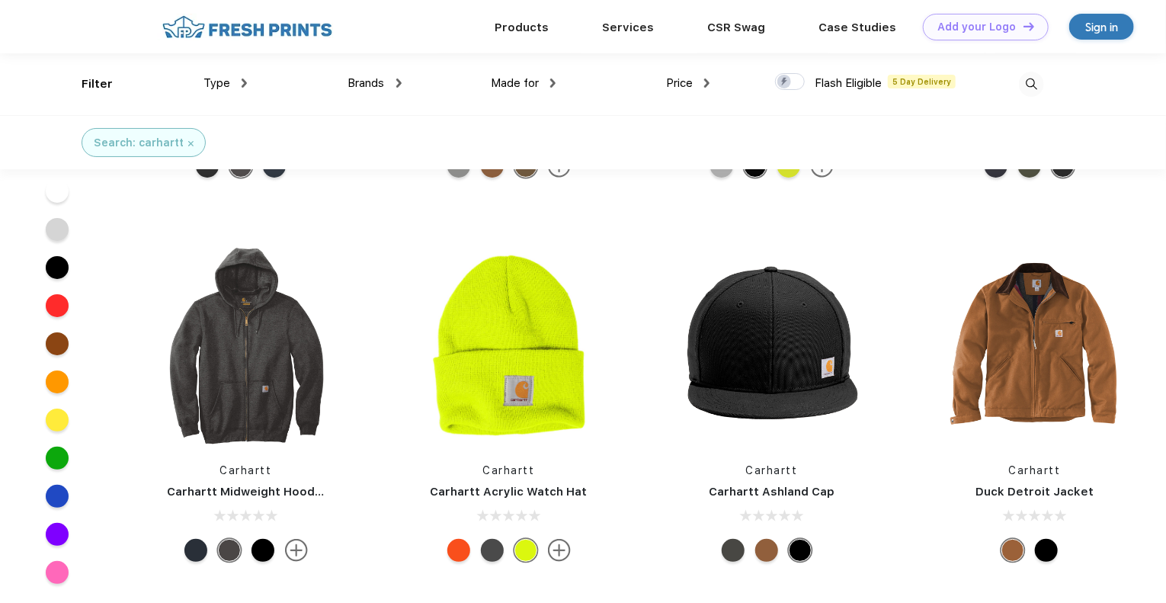
scroll to position [2860, 0]
